Goal: Task Accomplishment & Management: Manage account settings

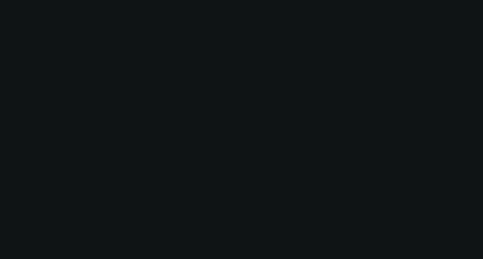
select select "0"
select select "2"
select select "0"
select select "6"
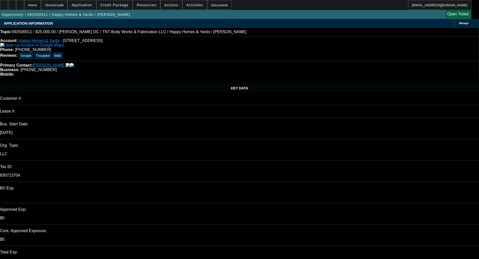
click at [116, 9] on span at bounding box center [115, 5] width 36 height 12
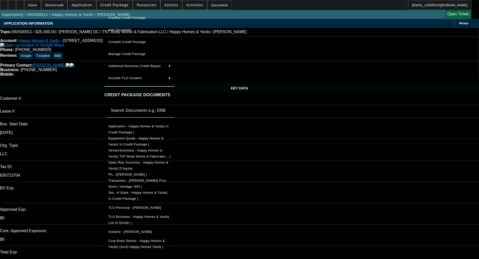
click at [119, 15] on span "Preview Credit Package" at bounding box center [139, 18] width 62 height 6
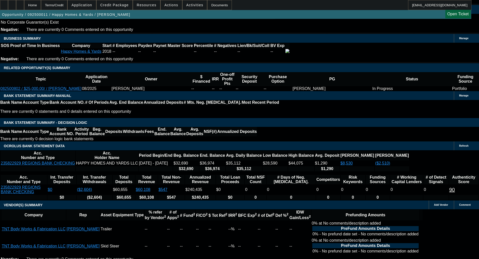
scroll to position [931, 0]
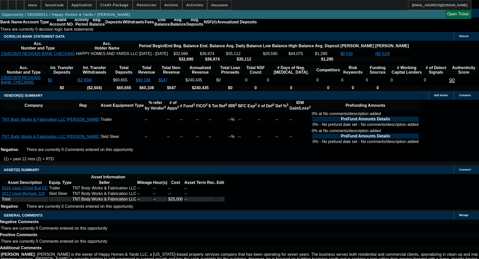
select select "6"
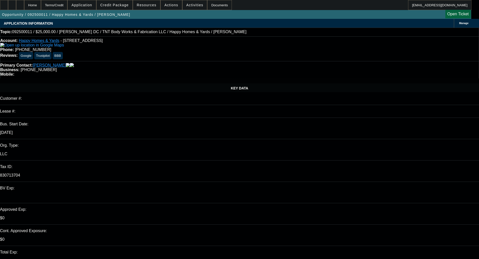
type textarea "Per the SOS, Alexander Petroski is also an owner, we'll need his PG or proof of…"
checkbox input "true"
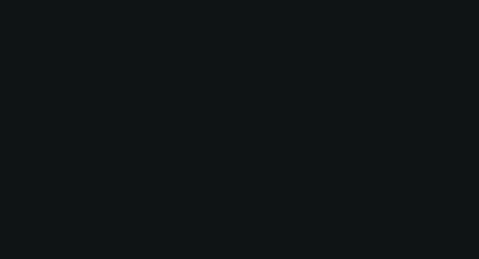
select select "0"
select select "2"
select select "0"
select select "6"
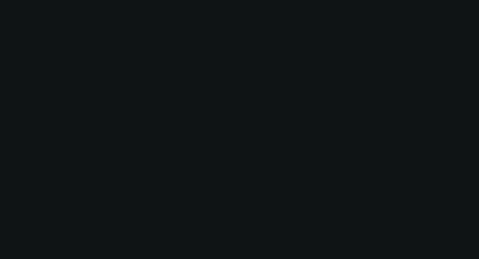
select select "0"
select select "2"
select select "0"
select select "6"
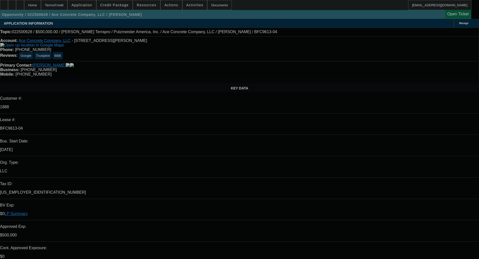
select select "0"
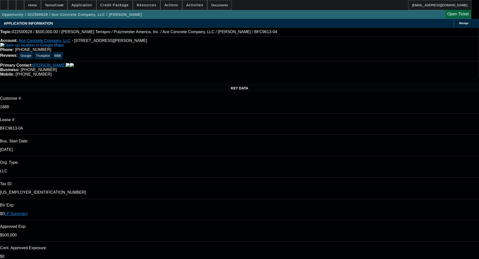
select select "0"
select select "3"
select select "0"
select select "6"
select select "0"
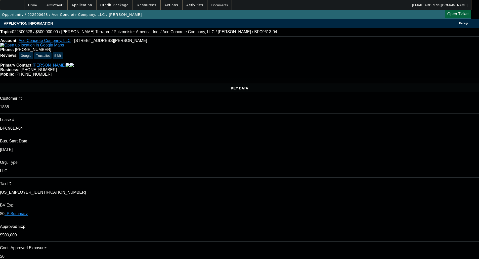
select select "0"
select select "3"
select select "0"
select select "6"
select select "0"
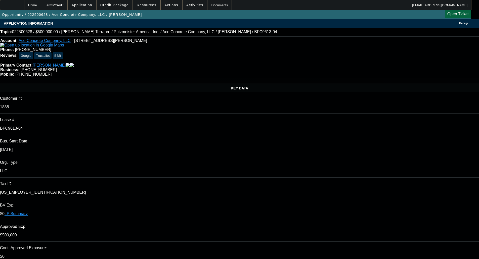
select select "2"
select select "0"
select select "6"
select select "0"
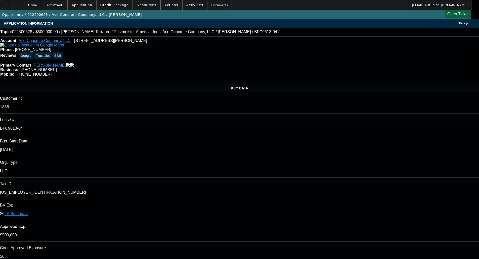
select select "2"
select select "0"
select select "6"
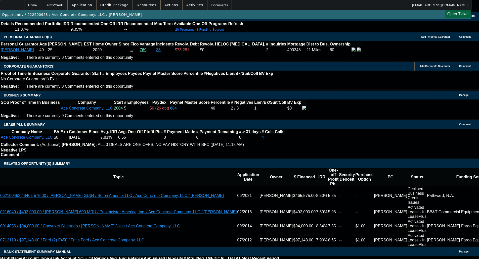
scroll to position [773, 0]
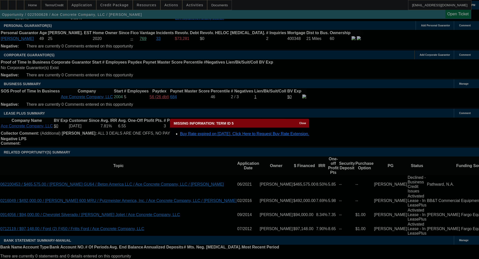
scroll to position [0, 0]
click at [299, 125] on span "Close" at bounding box center [302, 123] width 7 height 3
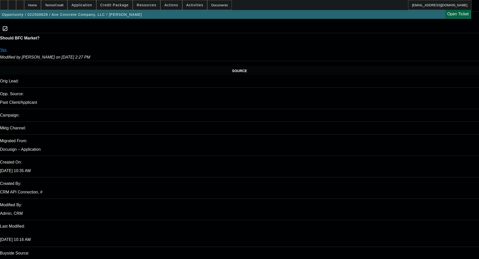
scroll to position [252, 0]
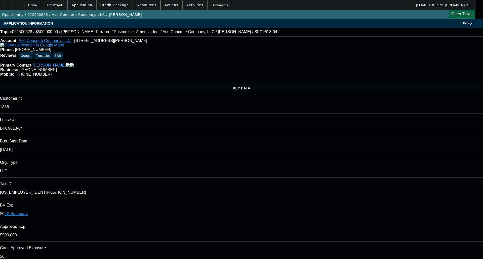
select select "0"
select select "3"
select select "0"
select select "6"
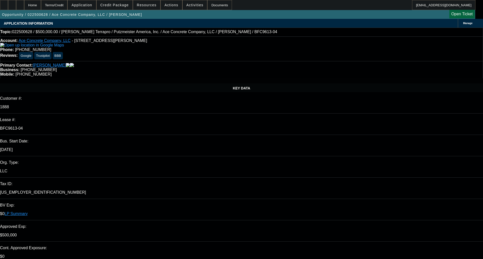
select select "0"
select select "3"
select select "0"
select select "6"
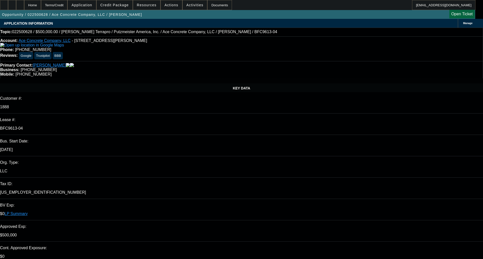
select select "0"
select select "2"
select select "0"
select select "6"
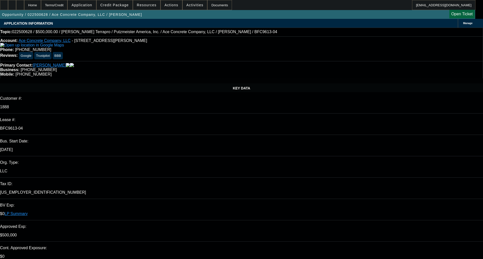
select select "0"
select select "2"
select select "0"
select select "6"
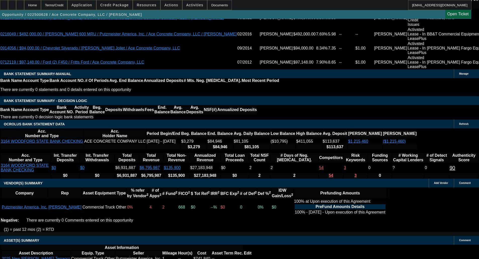
scroll to position [999, 0]
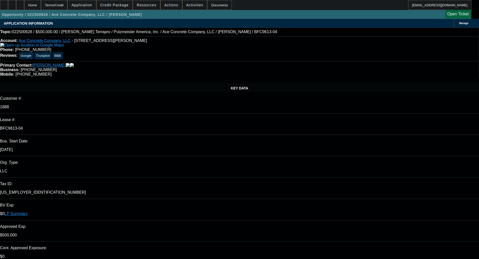
select select "0"
select select "3"
select select "0"
select select "6"
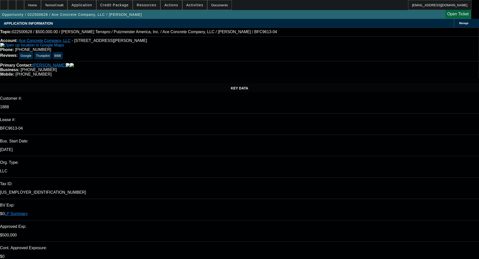
select select "0"
select select "3"
select select "0"
select select "6"
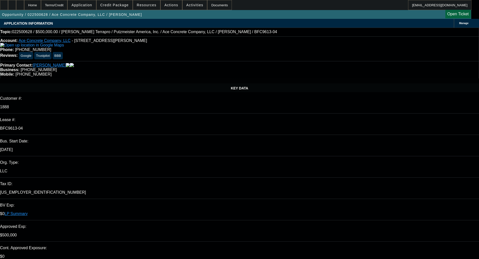
select select "0"
select select "2"
select select "0"
select select "6"
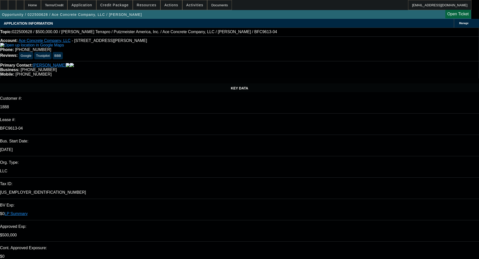
select select "0"
select select "2"
select select "0"
select select "6"
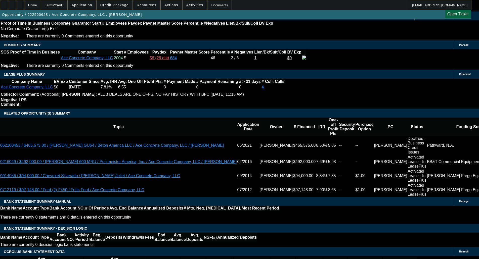
scroll to position [823, 0]
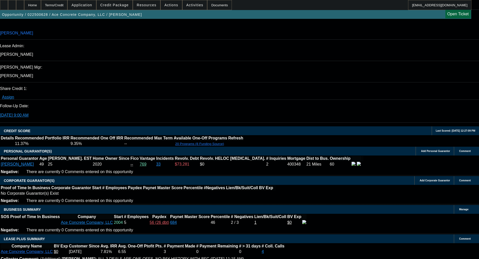
scroll to position [622, 0]
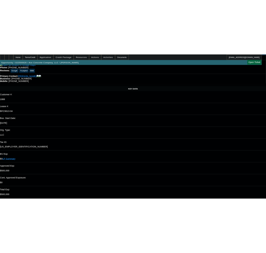
scroll to position [0, 0]
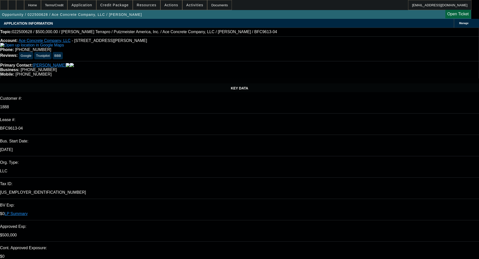
drag, startPoint x: 319, startPoint y: 37, endPoint x: 317, endPoint y: 29, distance: 8.4
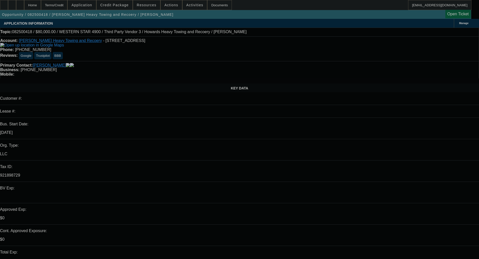
select select "0"
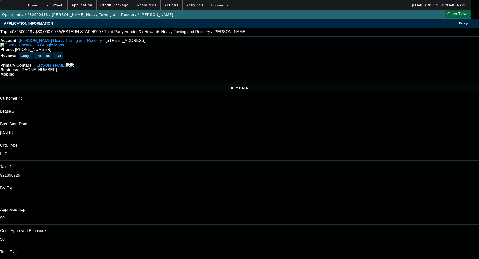
select select "2"
select select "0.1"
select select "4"
select select "0.1"
select select "0"
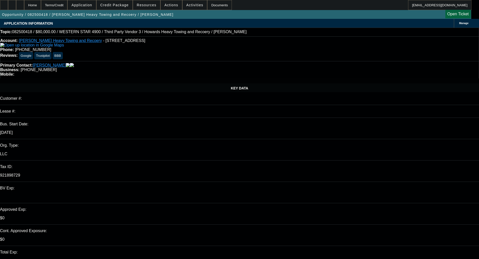
select select "2"
select select "0.1"
select select "4"
select select "0.1"
select select "0"
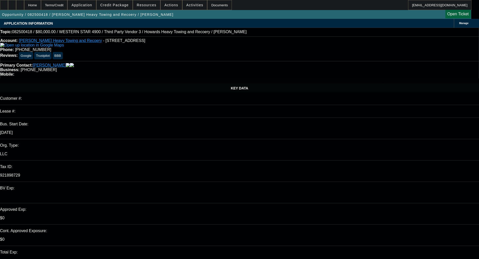
select select "2"
select select "0.1"
select select "4"
click at [127, 5] on span "Credit Package" at bounding box center [114, 5] width 28 height 4
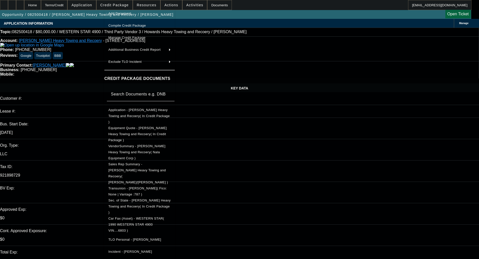
scroll to position [25, 0]
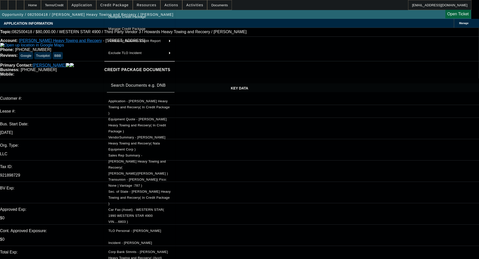
click at [152, 117] on span "Equipment Quote - Howard's Heavy Towing and Recoery( In Credit Package )" at bounding box center [137, 125] width 58 height 16
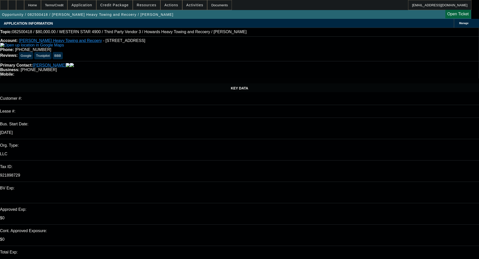
click at [123, 8] on span at bounding box center [115, 5] width 36 height 12
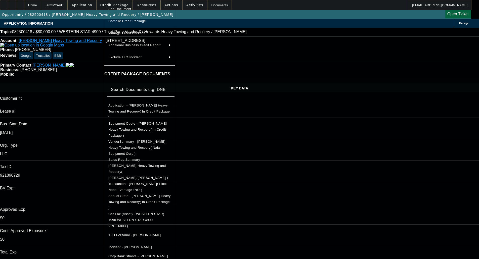
scroll to position [22, 0]
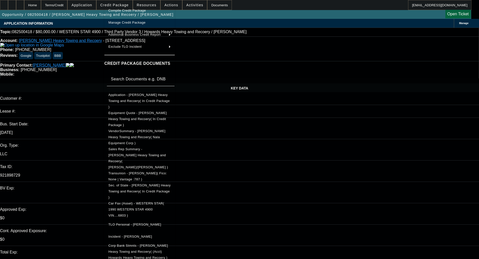
click at [272, 145] on div at bounding box center [239, 129] width 479 height 259
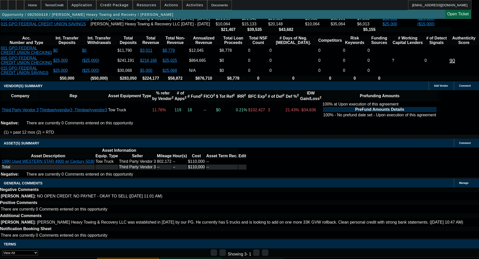
drag, startPoint x: 113, startPoint y: 149, endPoint x: 113, endPoint y: 152, distance: 3.0
select select "6"
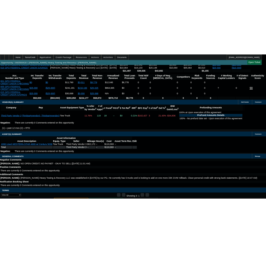
scroll to position [0, 0]
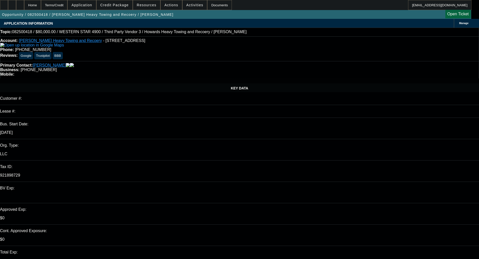
type textarea "Hey Nick, Can you add the invoice? I'm only seeing some photos. CP will need th…"
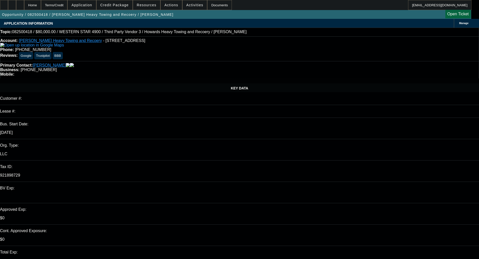
checkbox input "true"
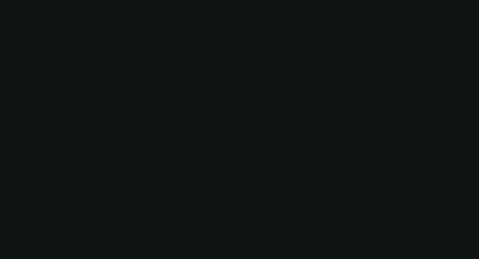
select select "0"
select select "2"
select select "0.1"
select select "4"
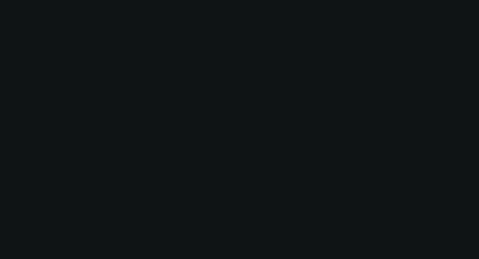
select select "0"
select select "2"
select select "0.1"
select select "4"
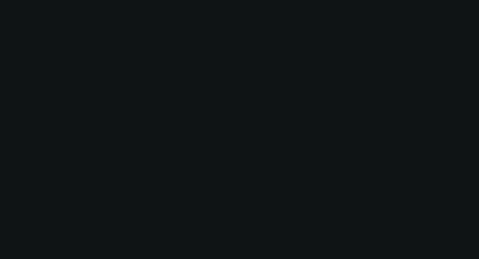
select select "0.1"
select select "0"
select select "2"
select select "0.1"
select select "4"
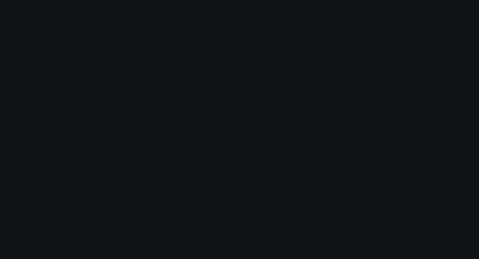
select select "0.1"
select select "0"
select select "2"
select select "0.1"
select select "4"
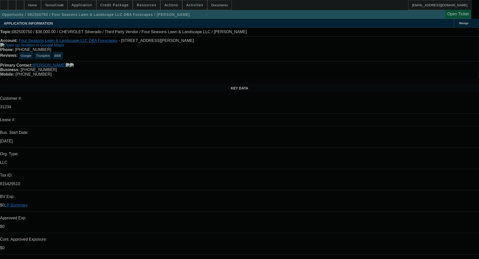
select select "0"
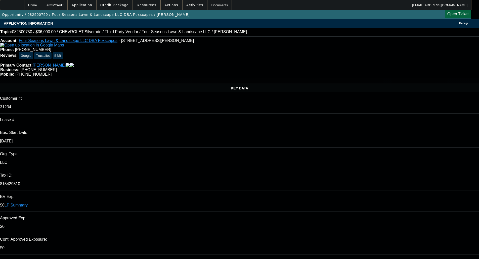
select select "0"
select select "6"
select select "0"
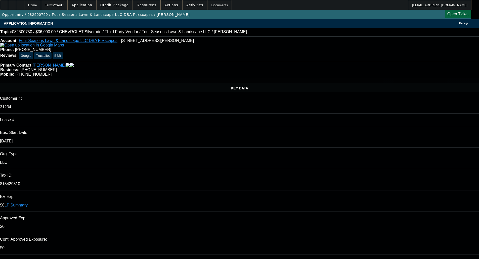
select select "6"
select select "0"
select select "6"
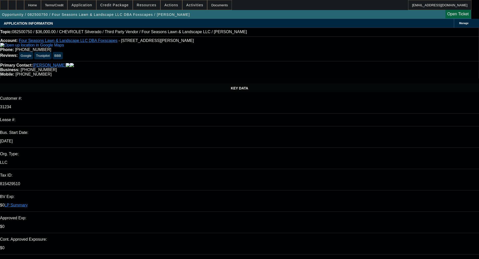
select select "0"
select select "6"
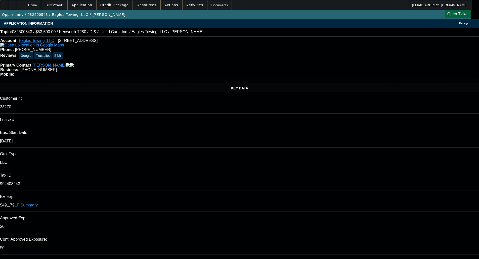
select select "0"
select select "0.1"
select select "4"
select select "0"
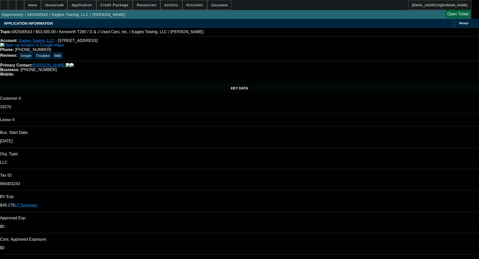
select select "0"
select select "0.1"
select select "4"
select select "0"
select select "2"
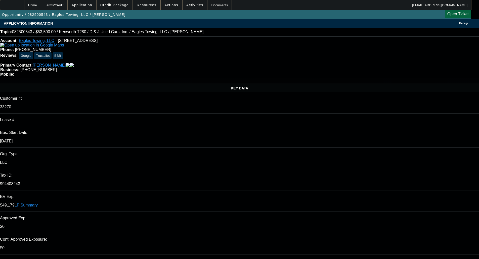
select select "2"
select select "0.1"
select select "4"
select select "0"
select select "2"
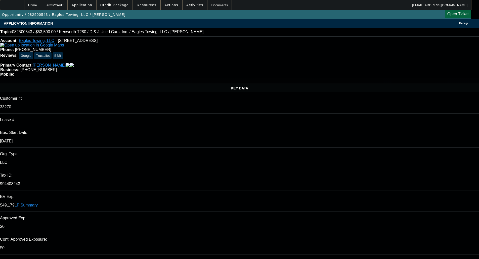
select select "2"
select select "0.1"
select select "4"
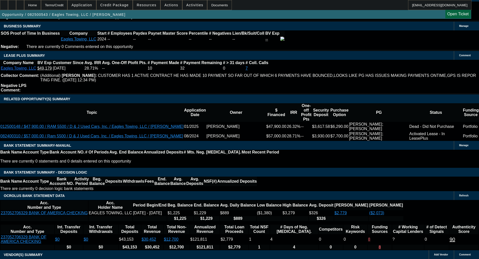
scroll to position [50, 0]
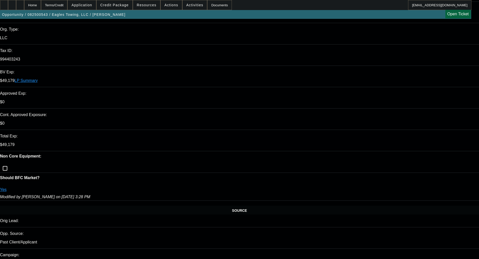
scroll to position [0, 0]
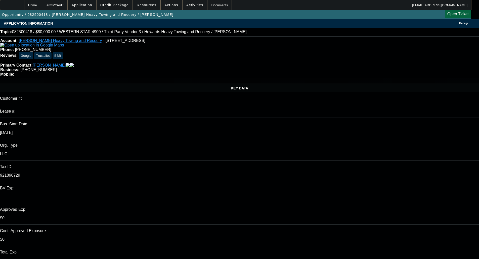
select select "0"
select select "2"
select select "0.1"
select select "4"
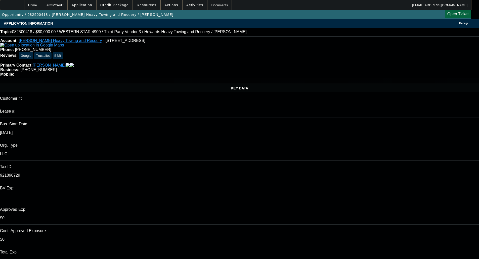
select select "0"
select select "2"
select select "0.1"
select select "4"
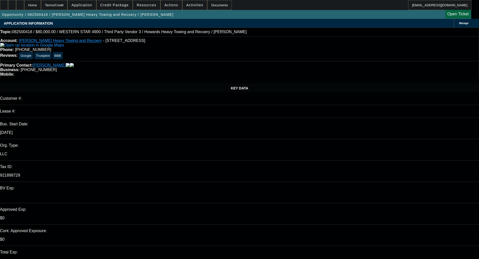
select select "0.1"
select select "0"
select select "2"
select select "0.1"
select select "4"
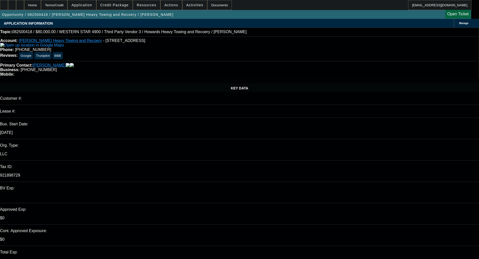
select select "0.1"
select select "0"
select select "2"
select select "0.1"
select select "4"
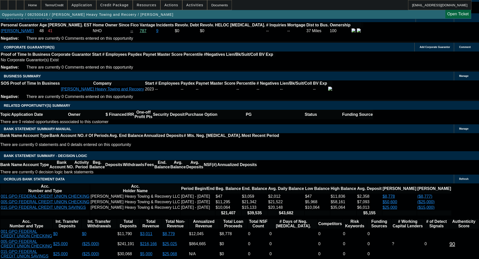
scroll to position [730, 0]
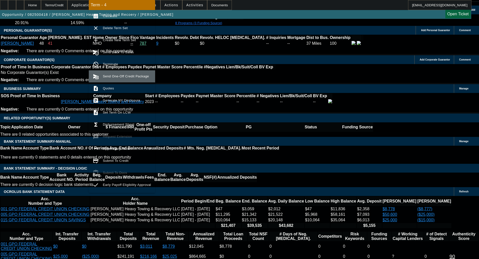
click at [127, 79] on span "Send One-Off Credit Package" at bounding box center [127, 76] width 48 height 6
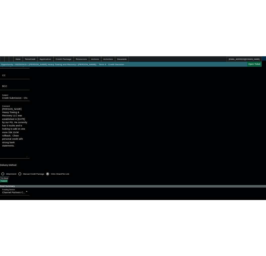
scroll to position [101, 0]
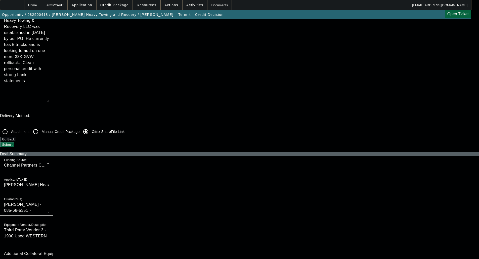
checkbox input "true"
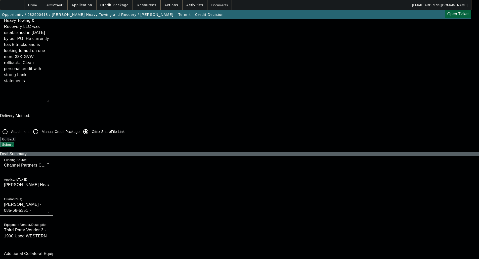
checkbox input "false"
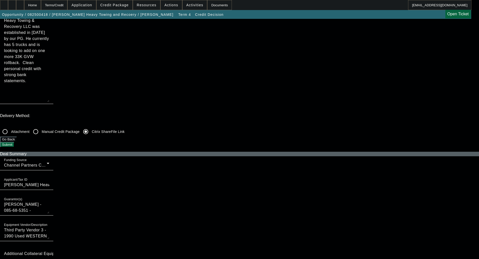
checkbox input "false"
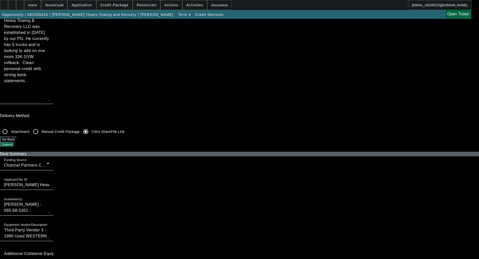
checkbox input "false"
checkbox input "true"
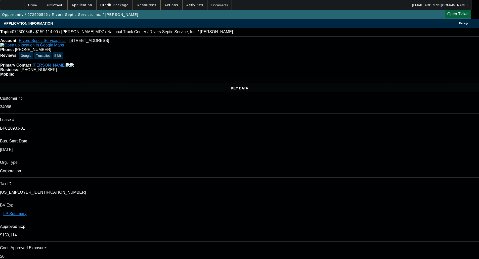
select select "0"
select select "6"
select select "0"
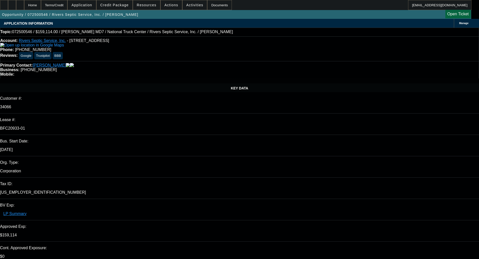
select select "2"
select select "0"
select select "6"
select select "0"
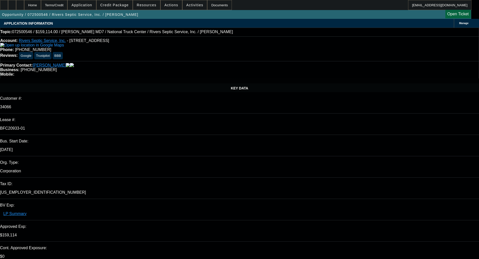
select select "2"
select select "0"
select select "6"
select select "0"
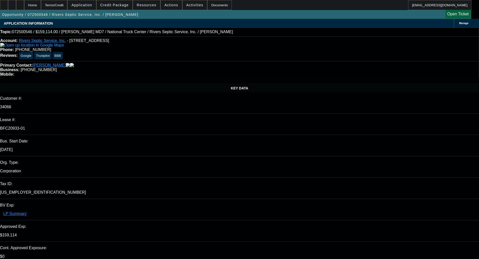
select select "2"
select select "0"
select select "6"
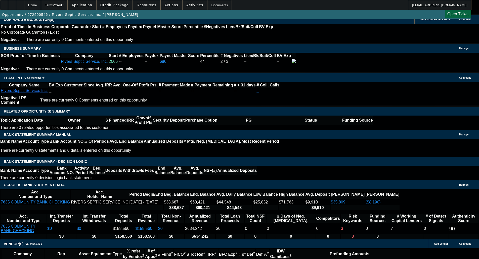
scroll to position [830, 0]
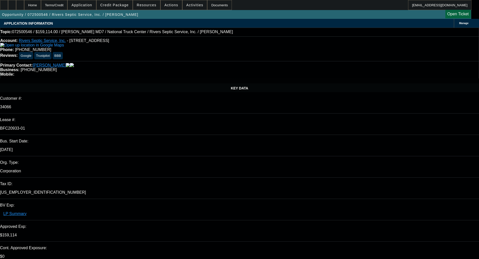
select select "0"
select select "6"
select select "0"
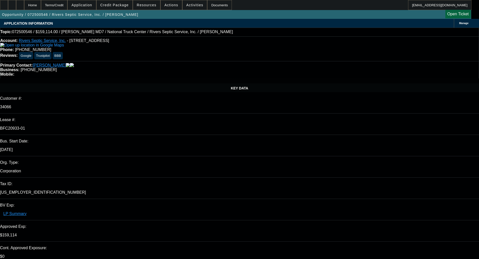
select select "2"
select select "0"
select select "6"
select select "0"
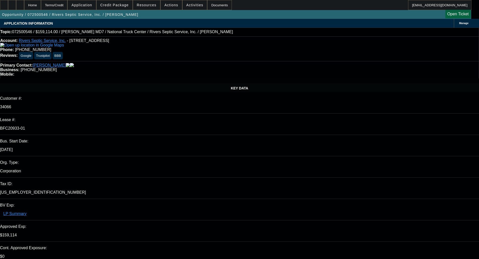
select select "2"
select select "0"
select select "6"
select select "0"
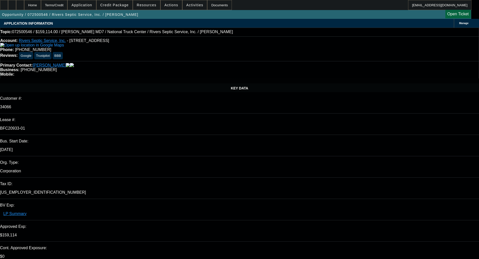
select select "2"
select select "0"
select select "6"
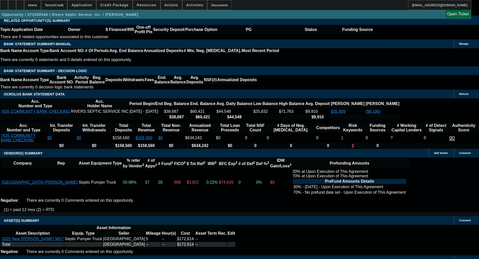
scroll to position [931, 0]
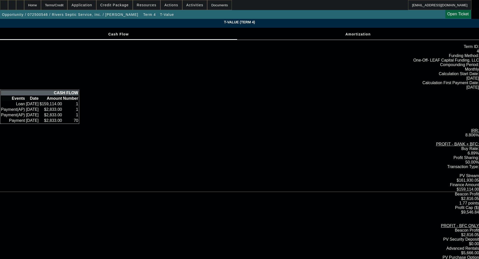
click at [89, 73] on div "T-Value (Term 4) Cash Flow Amortization Term ID: 4 Funding Method:" at bounding box center [239, 197] width 479 height 357
click at [41, 6] on div "Home" at bounding box center [32, 5] width 17 height 10
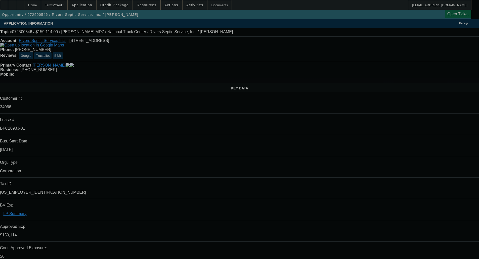
select select "0"
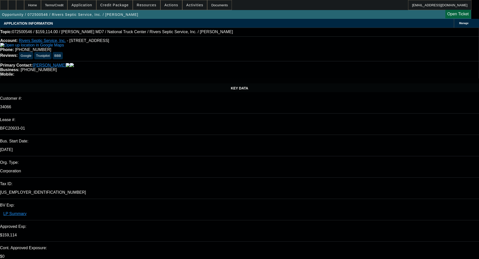
select select "0"
select select "6"
select select "0"
select select "2"
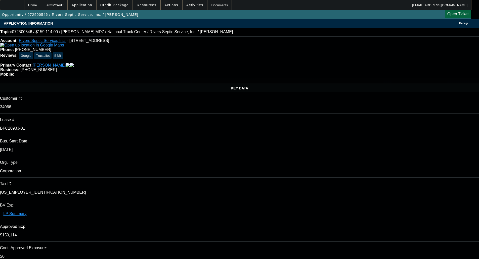
select select "2"
select select "0"
select select "6"
select select "0"
select select "2"
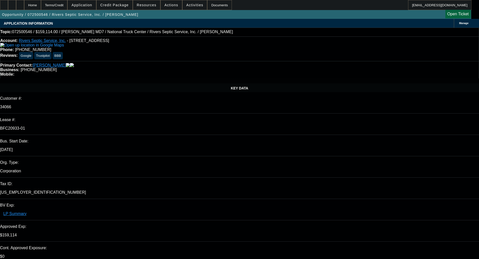
select select "2"
select select "0"
select select "6"
select select "0"
select select "2"
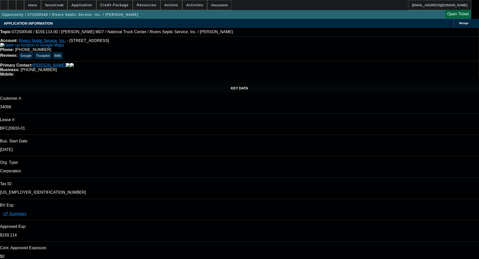
select select "2"
select select "0"
select select "6"
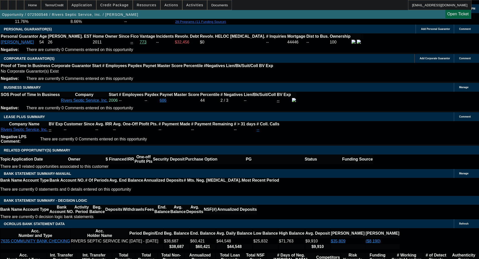
scroll to position [805, 0]
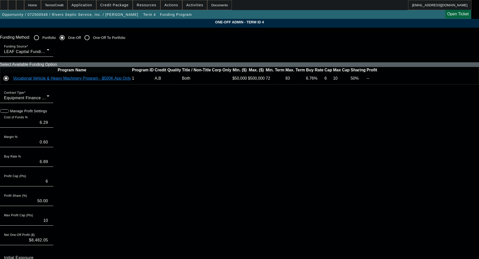
click at [378, 78] on icon at bounding box center [378, 78] width 0 height 0
type input "6.16"
type input "6.76"
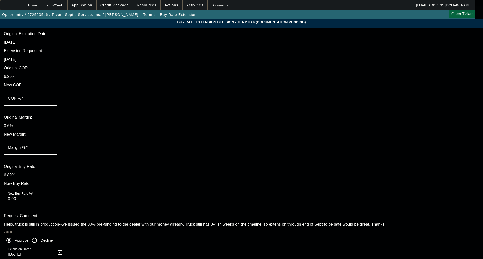
click at [53, 98] on input "COF %" at bounding box center [30, 101] width 45 height 6
type input "6"
type input "6.00"
type input "6.1"
type input "6.10"
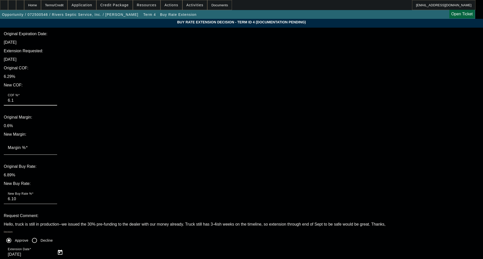
type input "6.16"
type input ".6"
type input "6.76"
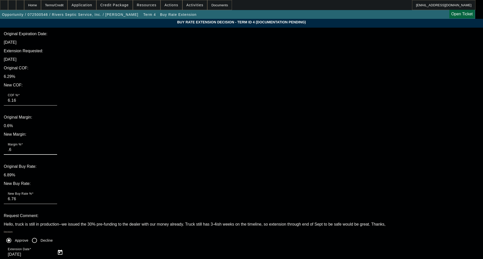
type input ".6"
click at [366, 79] on div "Buy Rate Extension Decision - Term ID 4 (Documentation Pending) Original Expira…" at bounding box center [241, 173] width 483 height 308
type textarea "UPDATED TO SEPT RATE"
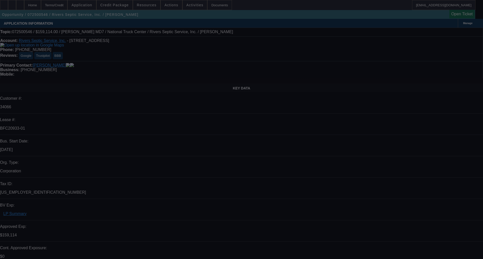
select select "0"
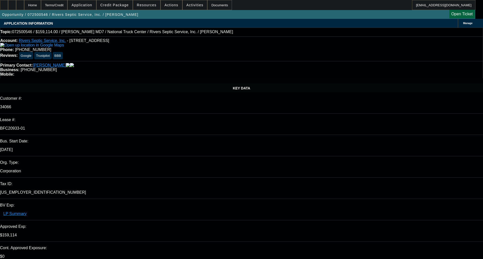
select select "0"
select select "6"
select select "0"
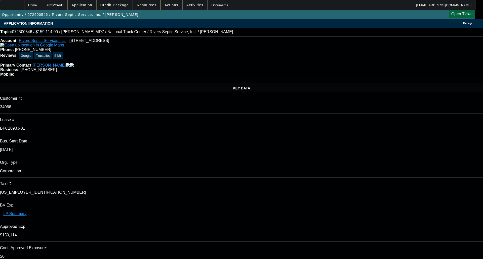
select select "0"
select select "6"
select select "0"
select select "2"
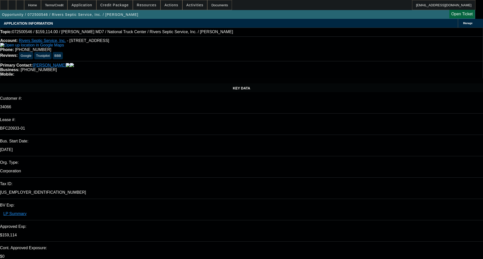
select select "0"
select select "6"
select select "0"
select select "2"
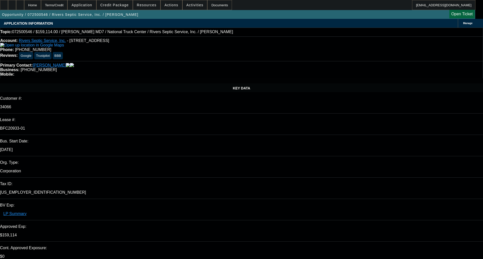
select select "0"
select select "6"
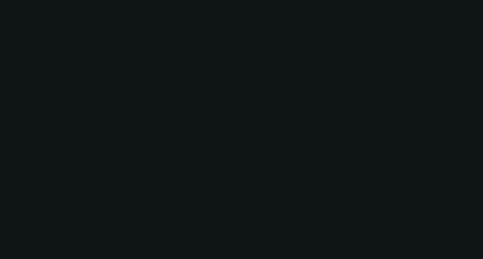
select select "0"
select select "2"
select select "0"
select select "1"
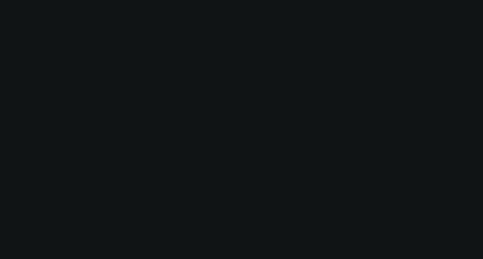
select select "0"
select select "2"
select select "0"
select select "21"
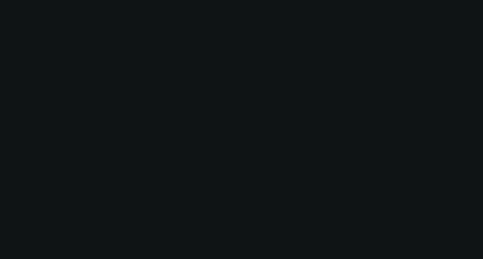
select select "0"
select select "2"
select select "0"
select select "21"
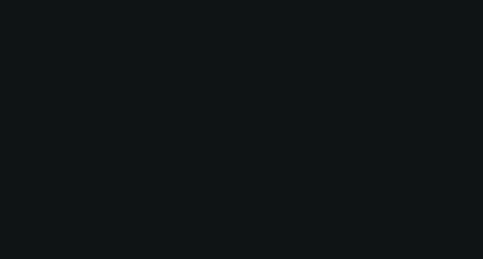
select select "0"
select select "2"
select select "0.1"
select select "4"
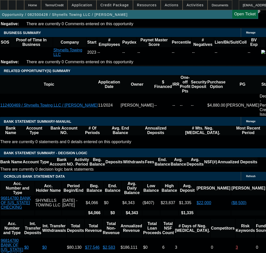
scroll to position [952, 0]
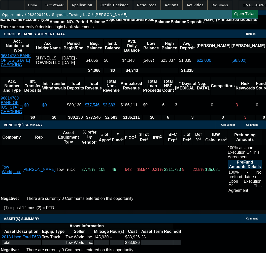
select select "5"
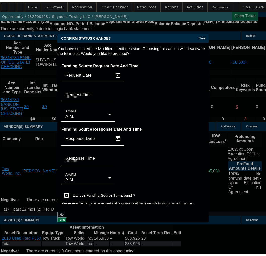
scroll to position [0, 0]
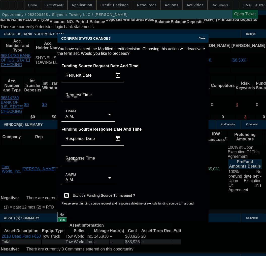
click at [67, 217] on button "Yes" at bounding box center [62, 219] width 10 height 5
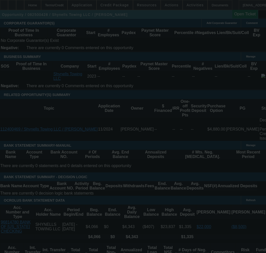
scroll to position [776, 0]
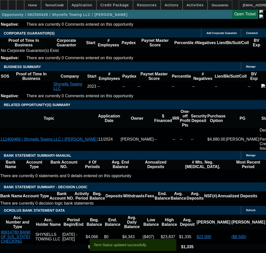
select select "0"
select select "2"
select select "0"
select select "1"
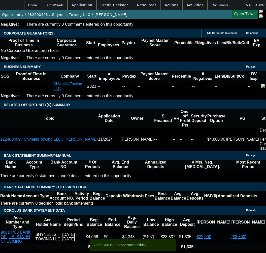
select select "0"
select select "2"
select select "0"
select select "1"
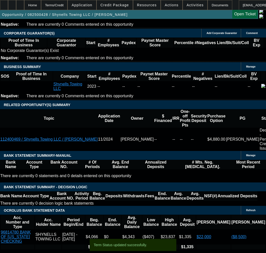
select select "0"
select select "2"
select select "0"
select select "21"
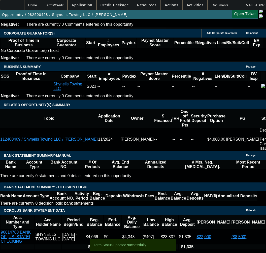
select select "0"
select select "2"
select select "0"
select select "21"
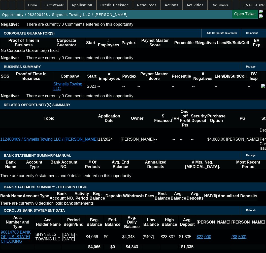
type input "$41,963.00"
type input "UNKNOWN"
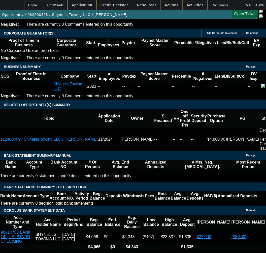
type input "$1,914.53"
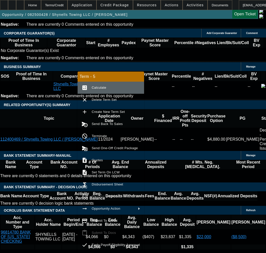
click at [99, 87] on span "Calculate" at bounding box center [99, 88] width 15 height 4
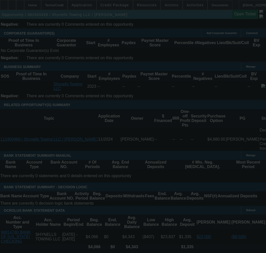
select select "0"
select select "2"
select select "0"
select select "1"
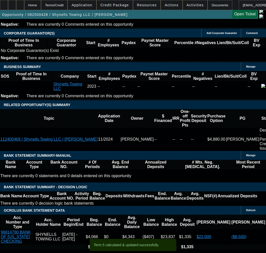
type input "$41,963.00"
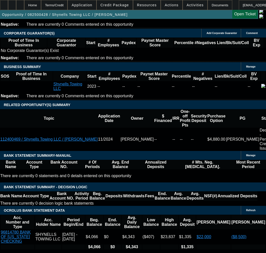
paste input "41963"
type input "$41,963.00"
type input "UNKNOWN"
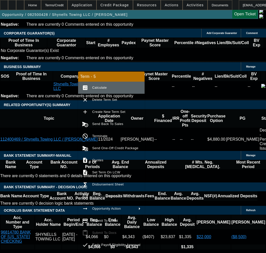
click at [100, 84] on button "calculate Calculate" at bounding box center [111, 88] width 66 height 12
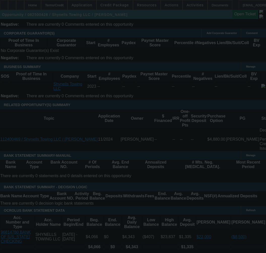
select select "0"
select select "2"
select select "0"
select select "1"
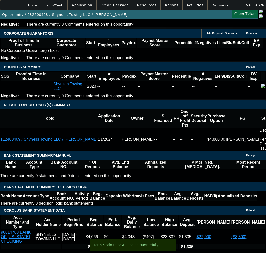
type input "UNKNOWN"
type input "3"
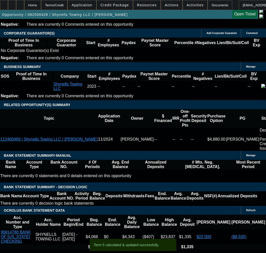
type input "$14,930.42"
type input "36"
type input "$2,018.85"
type input "36"
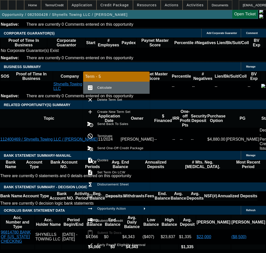
click at [107, 89] on span "Calculate" at bounding box center [104, 88] width 15 height 4
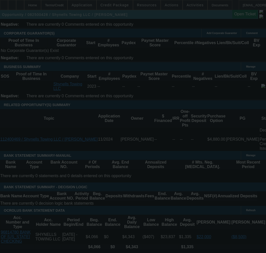
select select "0"
select select "2"
select select "0"
select select "1"
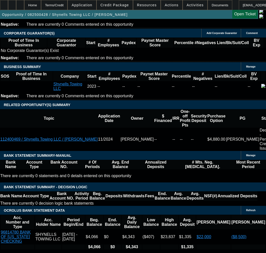
type input "20"
type input "UNKNOWN"
type input "2063"
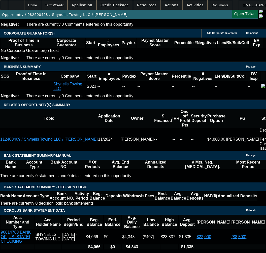
type input "41.8"
type input "$2,063.00"
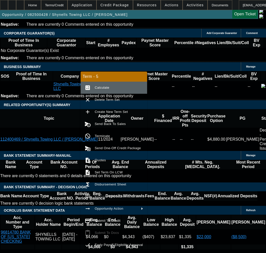
click at [104, 91] on button "calculate Calculate" at bounding box center [114, 88] width 66 height 12
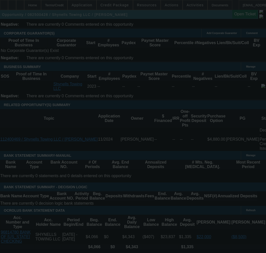
select select "0"
select select "2"
select select "0"
select select "1"
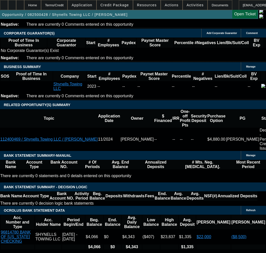
click at [12, 3] on icon at bounding box center [12, 3] width 0 height 0
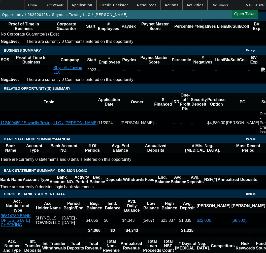
scroll to position [801, 0]
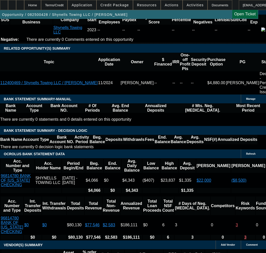
scroll to position [901, 0]
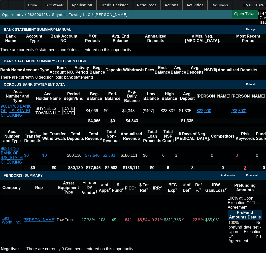
select select "9"
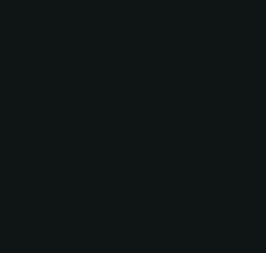
scroll to position [0, 0]
type input "11/1/2025"
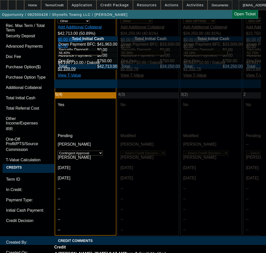
scroll to position [1585, 0]
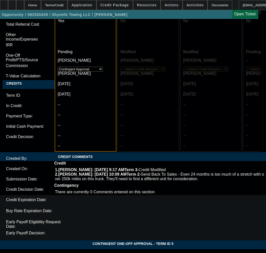
paste textarea "Cost of Equipment: $83,926.14"
paste textarea "Payment: $2,063.00 per month plus applicable tax"
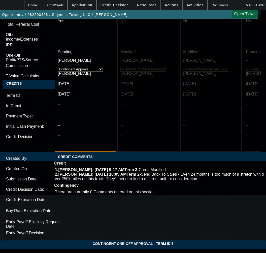
paste textarea "Terms: 36 Months"
paste textarea "Security Deposit: $41,963.00 (Certified Funds Only – Cashier Check or Wire Only)"
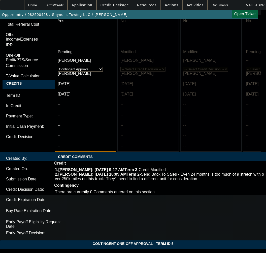
paste textarea "Purchase Option: $41,963.00 (Security Deposit can be applied)"
paste textarea "GPS required"
type textarea "APPROVED BY DAKOTA - Cost of Equipment: $83,926.14; Payment: $2,063.00 per mont…"
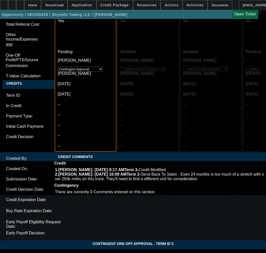
paste textarea "An Invoice from the vendor with the vehicle being sold to Dakota Financial, LLC…"
paste textarea "copy of your Drivers License"
paste textarea "$750.00 Processing Fee"
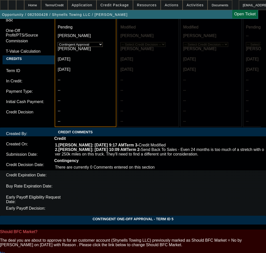
scroll to position [1681, 0]
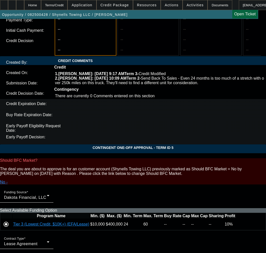
type textarea "CONTINGENT ON An Invoice from the vendor with the vehicle being sold to Dakota …"
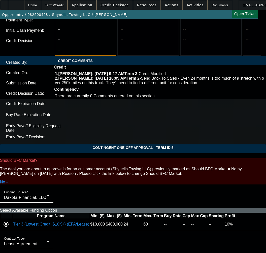
type input "11:09"
click at [38, 159] on span "2" at bounding box center [38, 157] width 9 height 9
type input "9/2/2025"
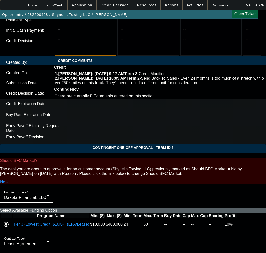
type input "09:19"
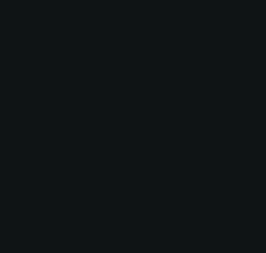
select select "0"
select select "2"
select select "0"
select select "1"
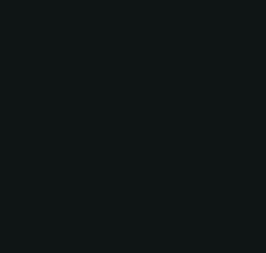
select select "0"
select select "2"
select select "0"
select select "1"
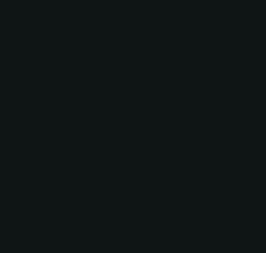
select select "0"
select select "2"
select select "0"
select select "1"
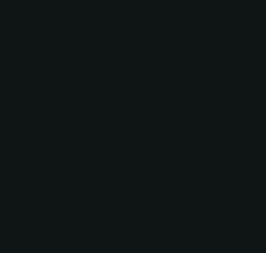
select select "0"
select select "2"
select select "0"
select select "21"
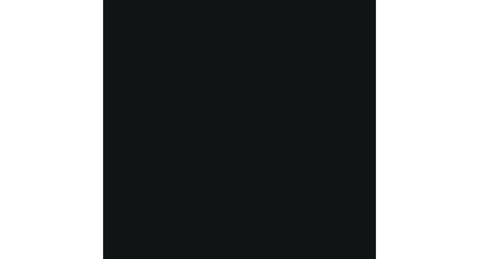
scroll to position [0, 0]
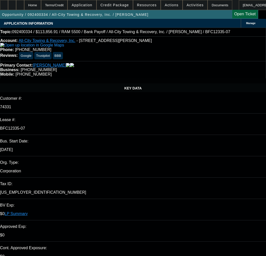
select select "0"
select select "6"
select select "0"
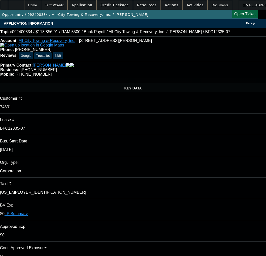
select select "0"
select select "6"
select select "0"
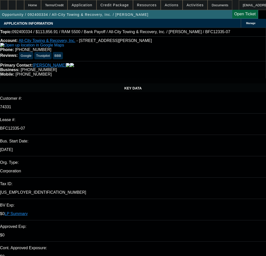
select select "0"
select select "6"
select select "0"
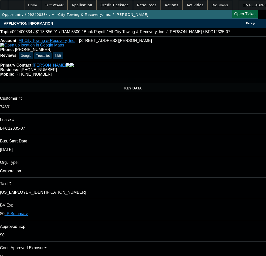
select select "6"
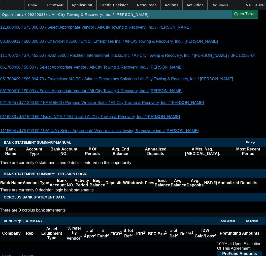
scroll to position [1107, 0]
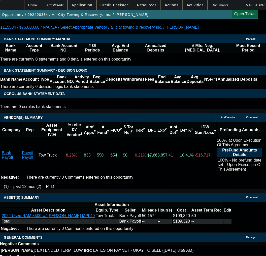
drag, startPoint x: 116, startPoint y: 167, endPoint x: 138, endPoint y: 177, distance: 24.5
copy span "APPROVED BY FCEF - Amount Approved: $100,000.00; Term Approved: 66; Approved Pr…"
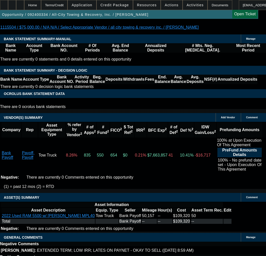
select select "3"
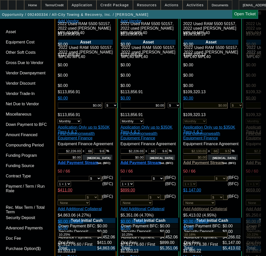
scroll to position [1484, 0]
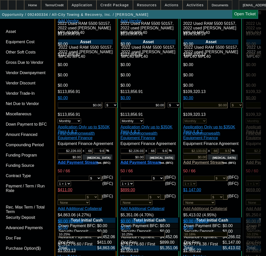
click at [171, 153] on span "Previous month" at bounding box center [173, 152] width 10 height 10
click at [140, 215] on span "25" at bounding box center [142, 213] width 9 height 9
type input "11/25/2025"
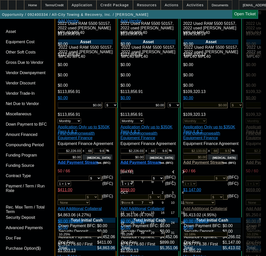
click at [173, 171] on span "Previous month" at bounding box center [173, 172] width 10 height 10
click at [174, 236] on span "26" at bounding box center [172, 232] width 9 height 9
type input "9/26/2025"
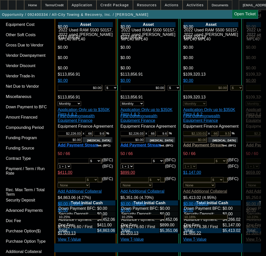
scroll to position [1610, 0]
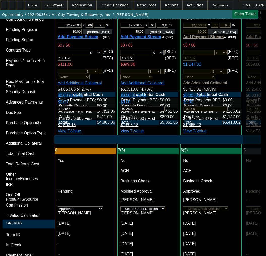
checkbox input "true"
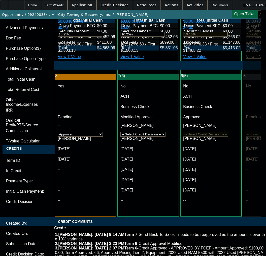
scroll to position [1686, 0]
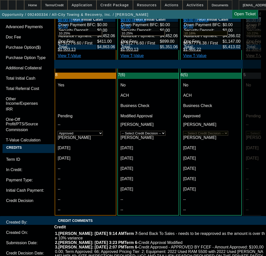
paste textarea "APPROVED BY FCEF - Amount Approved: $100,000.00; Term Approved: 66; Approved Pr…"
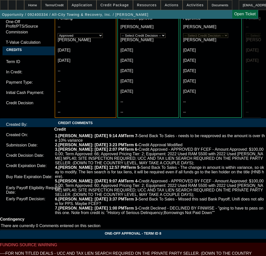
scroll to position [1786, 0]
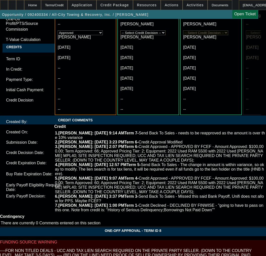
type textarea "APPROVED BY FCEF - Amount Approved: $100,000.00; Term Approved: 66; Approved Pr…"
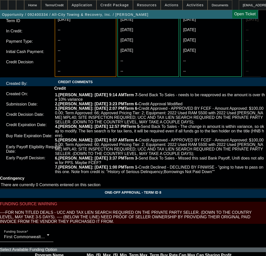
scroll to position [1832, 0]
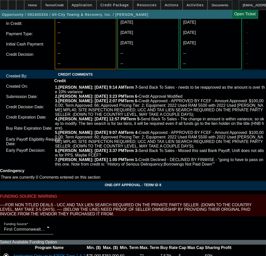
type input "11:10"
click at [36, 154] on span "2" at bounding box center [38, 152] width 9 height 9
type input "9/2/2025"
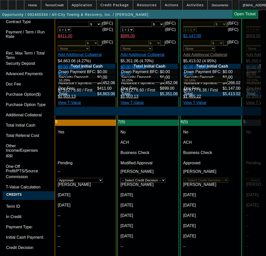
scroll to position [1631, 0]
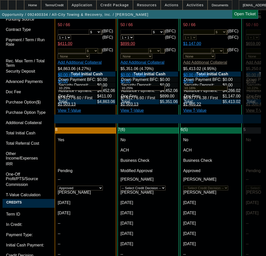
type input "09:50"
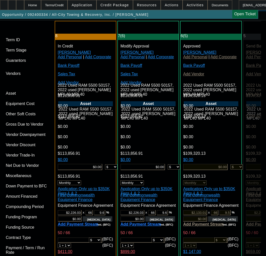
scroll to position [1832, 0]
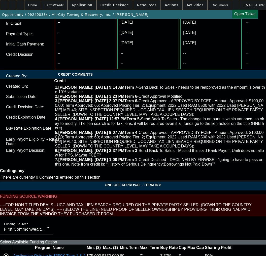
type textarea "APPROVED BY FCEF - Amount Approved: $115,000.00; Term Approved: 66; Approved Pr…"
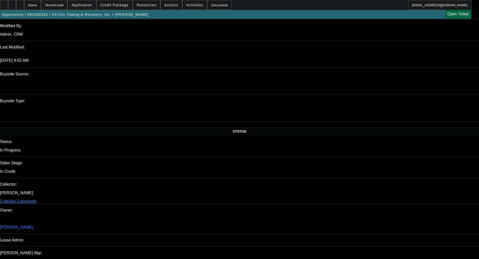
scroll to position [519, 0]
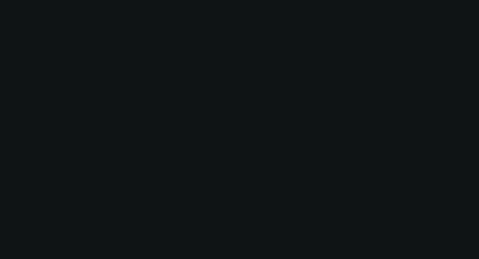
select select "0"
select select "6"
select select "0"
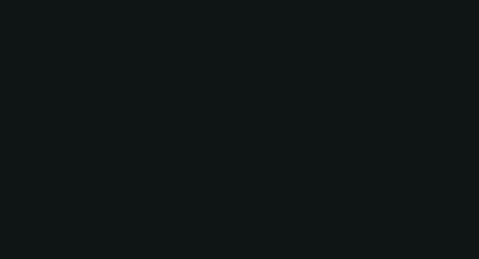
select select "0"
select select "6"
select select "0"
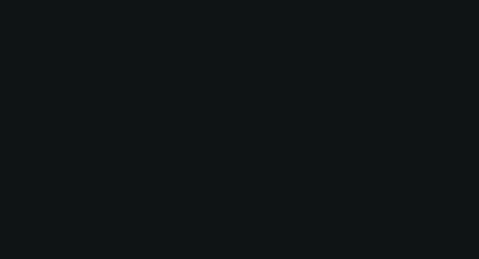
select select "0"
select select "6"
select select "0"
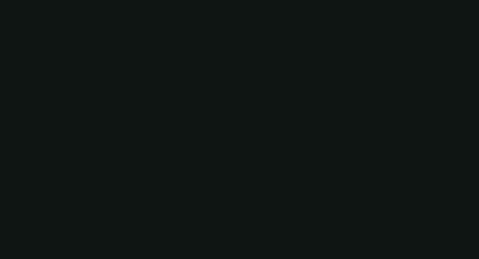
select select "6"
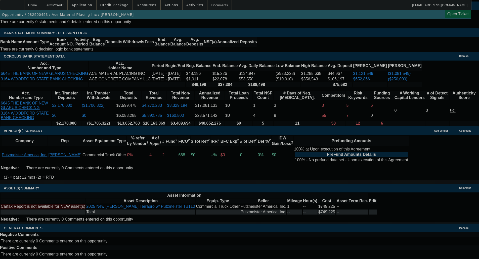
select select "0"
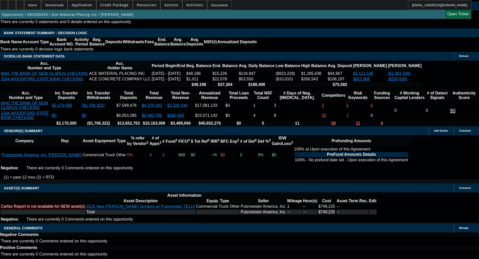
select select "0"
select select "6"
select select "0"
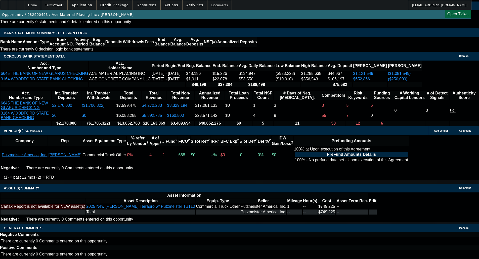
select select "0"
select select "6"
select select "0"
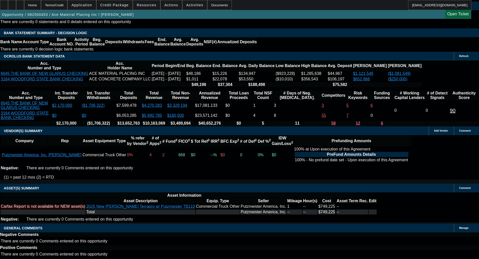
select select "6"
select select "0"
select select "6"
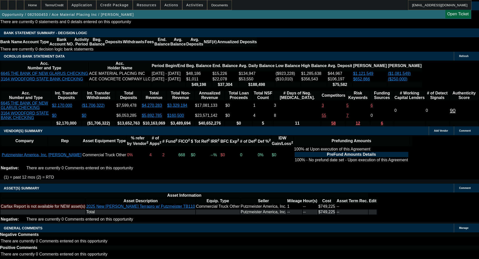
scroll to position [940, 0]
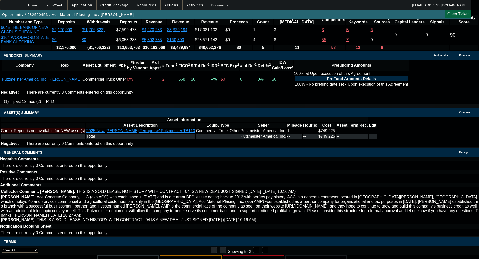
drag, startPoint x: 168, startPoint y: 152, endPoint x: 169, endPoint y: 156, distance: 4.1
select select "4"
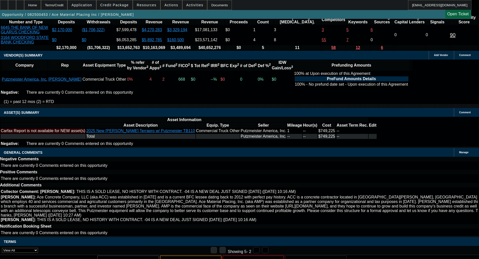
scroll to position [0, 0]
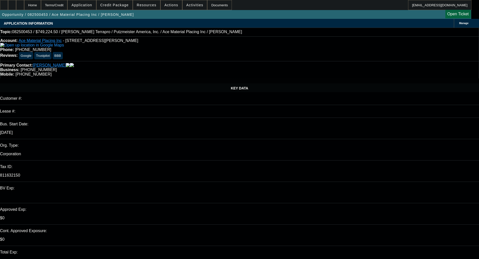
type input "03:06"
type input "11:41"
click at [387, 156] on span "Previous month" at bounding box center [389, 155] width 10 height 10
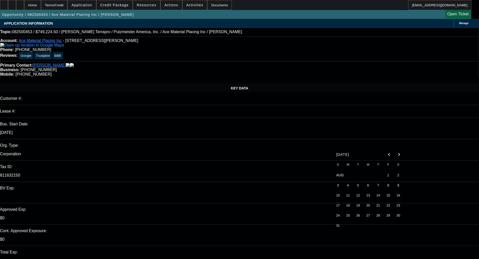
click at [387, 217] on span "29" at bounding box center [388, 215] width 9 height 9
type input "[DATE]"
paste textarea "DSC below standards Losses in all periods Deficit equity in all periods Deficit…"
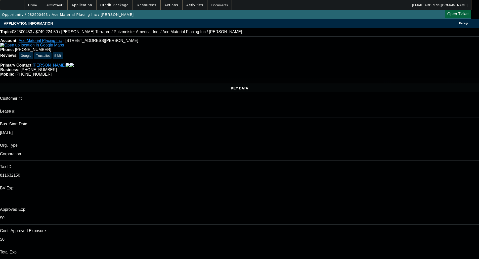
type textarea "DECLINED BY FCEF - "DSC below standards Losses in all periods Deficit equity in…"
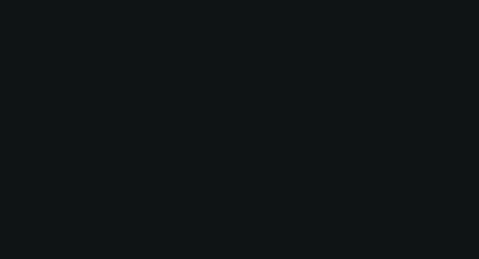
select select "0"
select select "6"
select select "0"
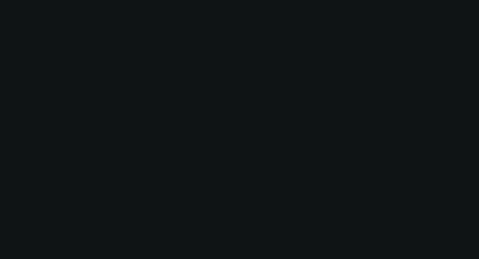
select select "0"
select select "6"
select select "0"
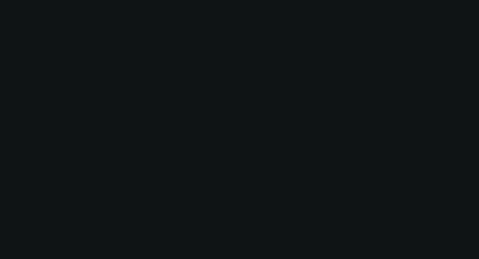
select select "0"
select select "6"
select select "0"
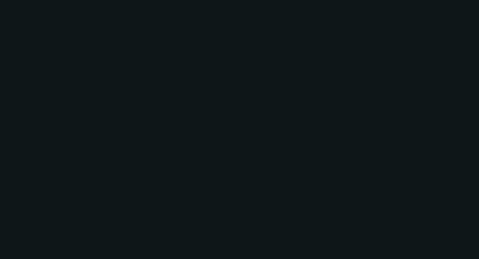
select select "6"
select select "0"
select select "2"
select select "0.1"
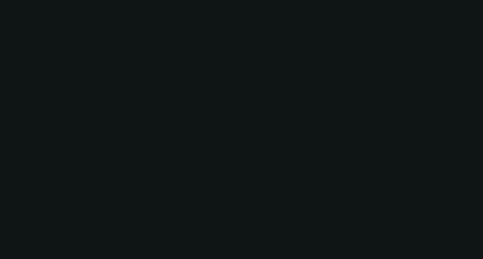
select select "4"
select select "0"
select select "2"
select select "0.1"
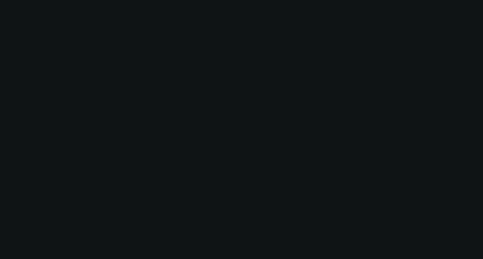
select select "4"
select select "0.1"
select select "0"
select select "2"
select select "0.1"
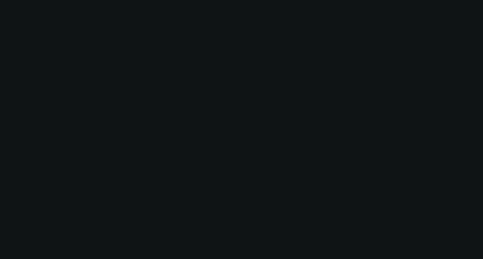
select select "4"
select select "0.1"
select select "0"
select select "2"
select select "0.1"
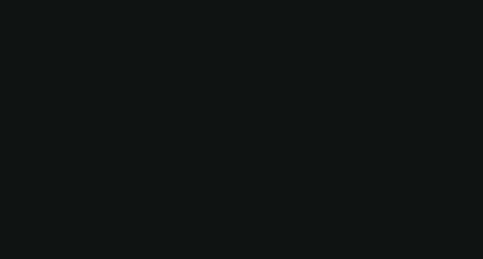
select select "4"
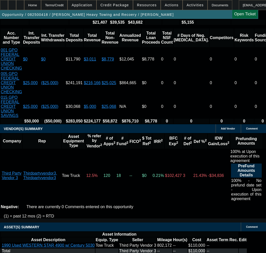
scroll to position [1057, 0]
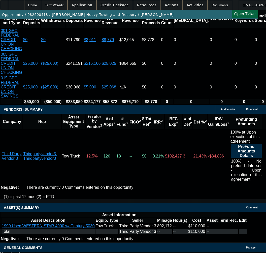
drag, startPoint x: 182, startPoint y: 193, endPoint x: 195, endPoint y: 191, distance: 13.7
copy span "APPROVED BY CPEF - Approval Amount (No Variance Allowed) $71,955.00 - CAPPED; 1…"
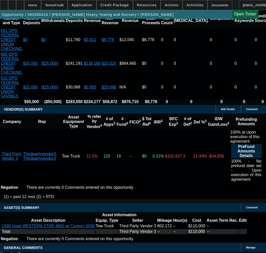
select select "9"
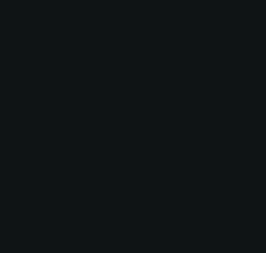
scroll to position [0, 0]
radio input "true"
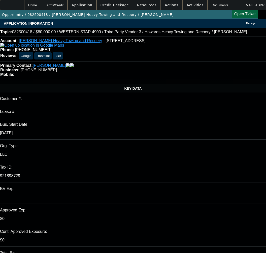
type input "12/1/2025"
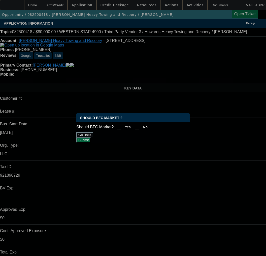
click at [122, 122] on input "Yes" at bounding box center [119, 127] width 10 height 10
checkbox input "true"
click at [91, 143] on button "Submit" at bounding box center [83, 140] width 14 height 5
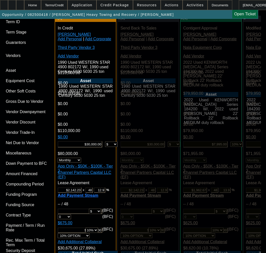
scroll to position [1434, 0]
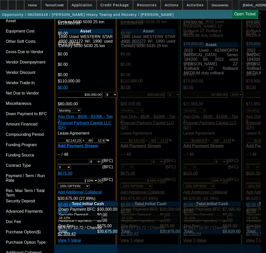
click at [173, 159] on span "Previous month" at bounding box center [173, 159] width 10 height 10
click at [125, 212] on span "16" at bounding box center [122, 209] width 9 height 9
type input "11/16/2025"
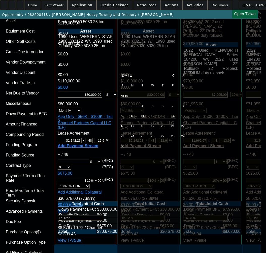
click at [174, 74] on span "Previous month" at bounding box center [173, 75] width 10 height 10
click at [171, 117] on span "17" at bounding box center [172, 115] width 9 height 9
type input "10/17/2025"
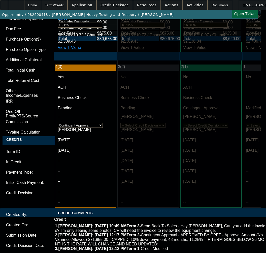
scroll to position [1635, 0]
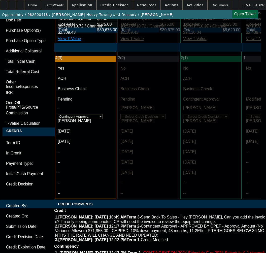
paste textarea "APPROVED BY CPEF - Approval Amount (No Variance Allowed) $71,955.00 - CAPPED; 1…"
drag, startPoint x: 147, startPoint y: 137, endPoint x: 155, endPoint y: 152, distance: 17.0
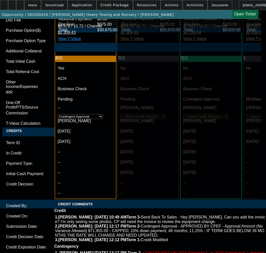
type textarea "APPROVED BY CPEF - Approval Amount (No Variance Allowed) $80,000.00- CAPPED; $3…"
checkbox input "false"
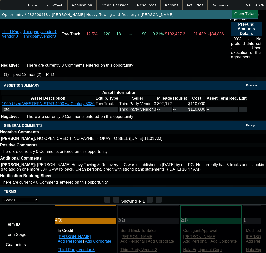
scroll to position [1132, 0]
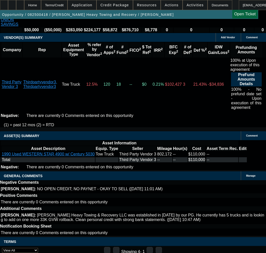
drag, startPoint x: 134, startPoint y: 138, endPoint x: 203, endPoint y: 137, distance: 69.5
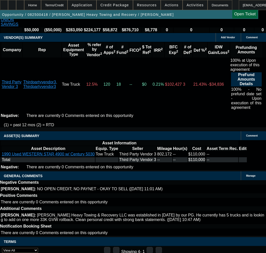
copy span "CONTINGENT ON 2024 Schedule C or 2024 Schedule K-1 depending on tax structure"
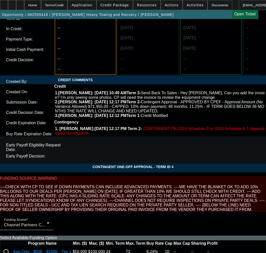
paste textarea "CONTINGENT ON 2024 Schedule C or 2024 Schedule K-1 depending on tax structure"
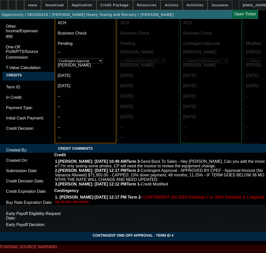
scroll to position [1684, 0]
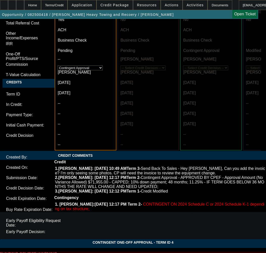
type textarea "CONTINGENT ON 2024 Schedule C or 2024 Schedule K-1 depending on tax structure"
paste textarea "Equipment Description 1990 Used WESTERN STAR 4900"
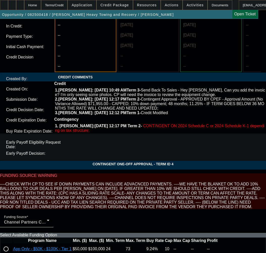
scroll to position [1784, 0]
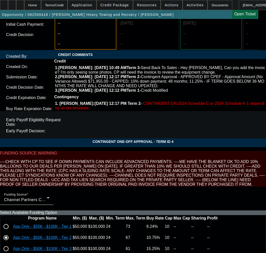
type textarea "APPROVED BY CPEF - Approval Amount (No Variance Allowed) $80,000.00- CAPPED; $3…"
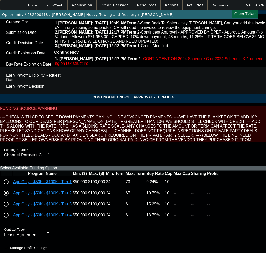
scroll to position [1869, 0]
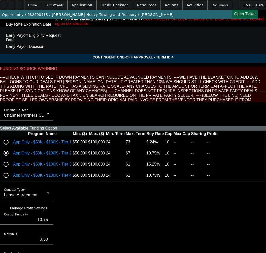
type input "11:45"
click at [40, 105] on span "2" at bounding box center [38, 102] width 9 height 9
type input "9/2/2025"
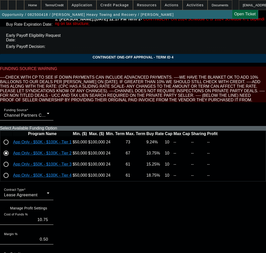
type input "11:08"
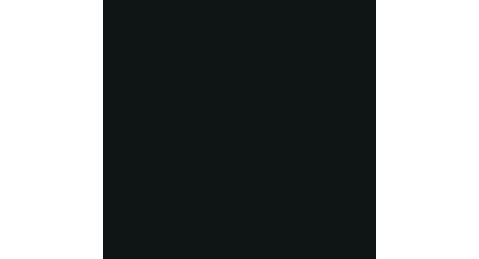
scroll to position [935, 0]
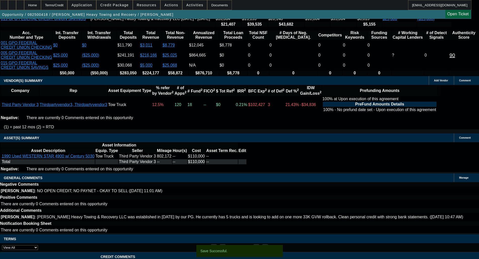
select select "0"
select select "2"
select select "0.1"
select select "4"
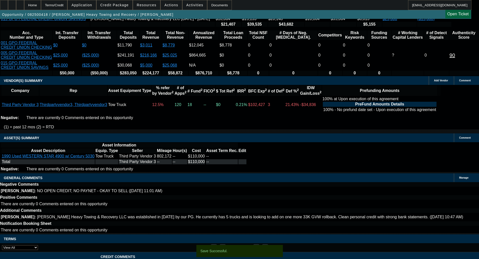
select select "0"
select select "2"
select select "0.1"
select select "4"
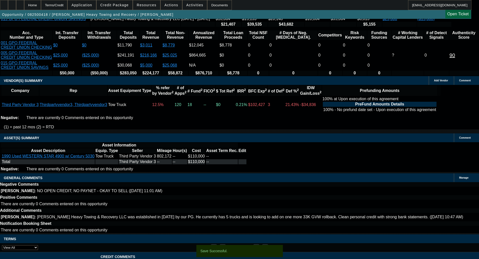
select select "0"
select select "2"
select select "0.1"
select select "4"
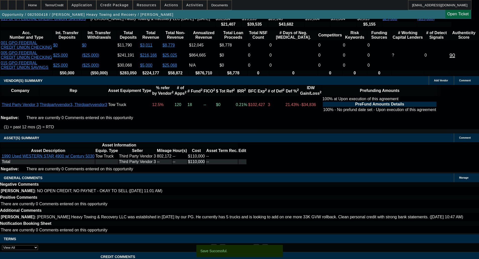
select select "0.1"
select select "0"
select select "2"
select select "0.1"
select select "4"
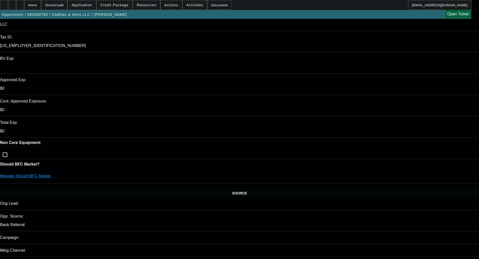
select select "0.15"
select select "2"
select select "0"
select select "6"
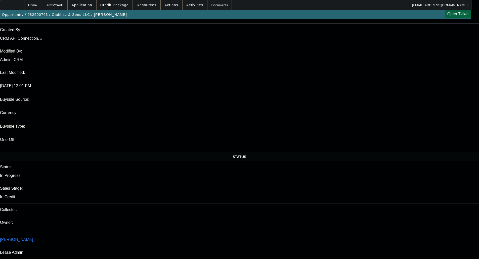
scroll to position [352, 0]
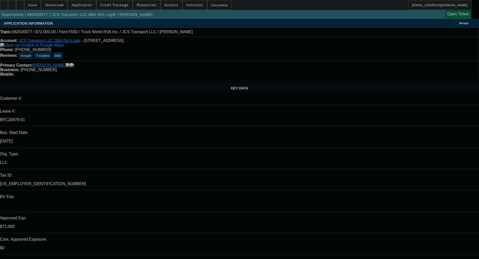
select select "0"
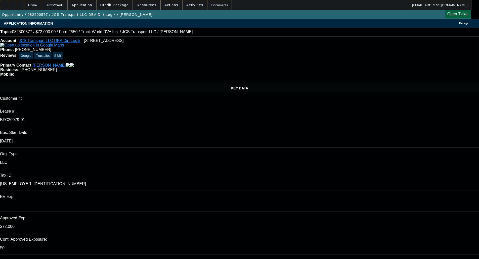
select select "0"
select select "6"
select select "0"
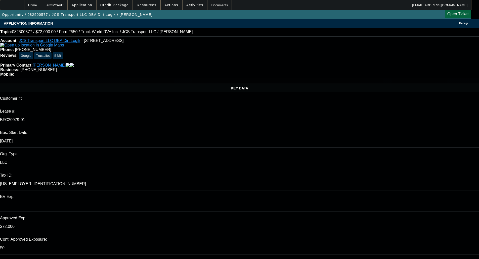
select select "6"
select select "0"
select select "6"
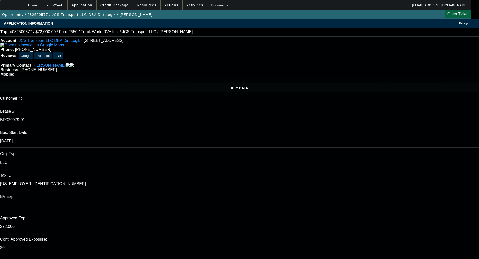
select select "0"
select select "6"
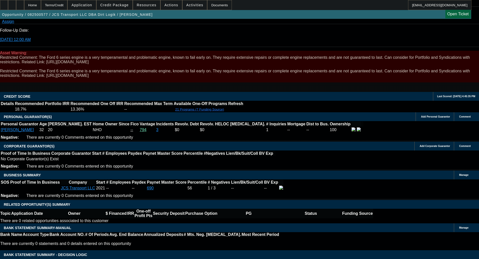
scroll to position [755, 0]
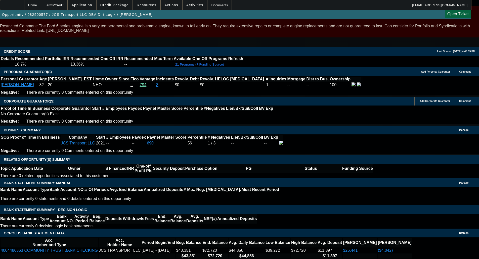
drag, startPoint x: 104, startPoint y: 107, endPoint x: 107, endPoint y: 105, distance: 3.8
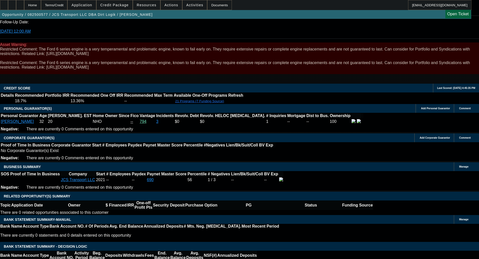
scroll to position [730, 0]
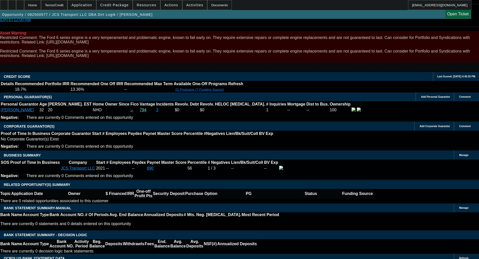
click at [117, 2] on span at bounding box center [115, 5] width 36 height 12
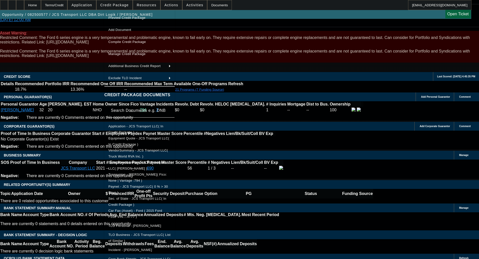
click at [143, 138] on span "Equipment Quote - JCS Transport LLC( In Credit Package )" at bounding box center [138, 142] width 61 height 10
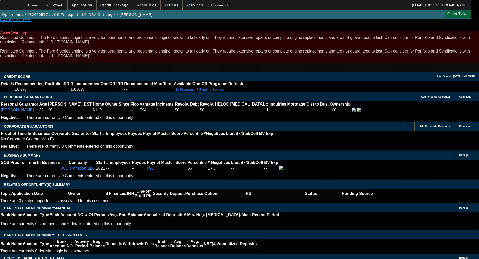
click at [119, 6] on span "Credit Package" at bounding box center [114, 5] width 28 height 4
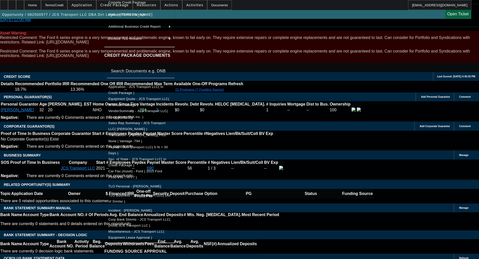
scroll to position [93, 0]
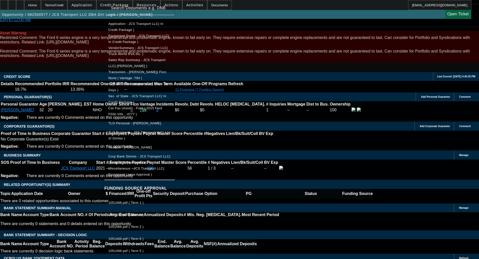
click at [144, 169] on span "Miscellaneous - JCS Transport LLC( Equipment Lease Approval )" at bounding box center [136, 172] width 56 height 10
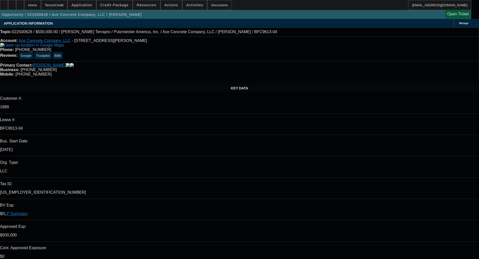
select select "0"
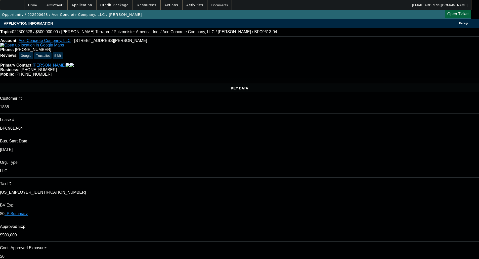
select select "0"
select select "3"
select select "0"
select select "6"
select select "0"
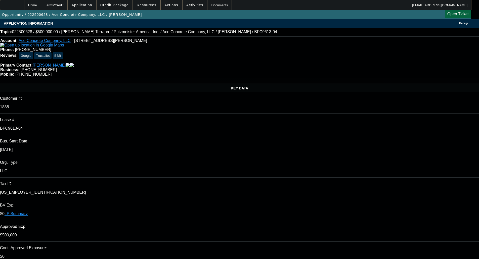
select select "0"
select select "3"
select select "0"
select select "6"
select select "0"
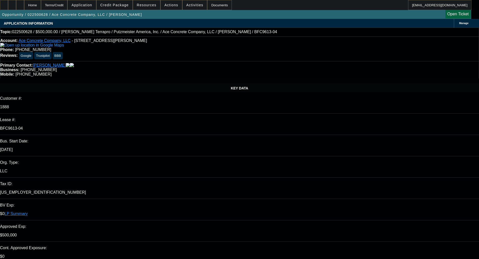
select select "2"
select select "0"
select select "6"
select select "0"
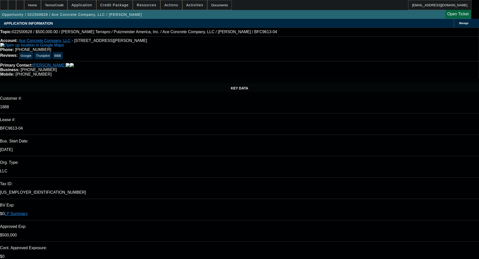
select select "2"
select select "0"
select select "6"
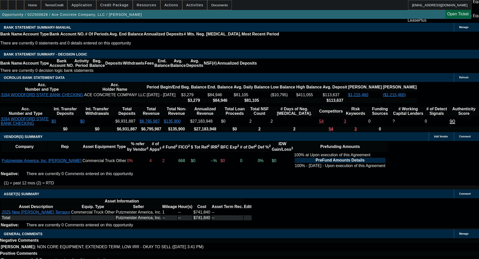
scroll to position [999, 0]
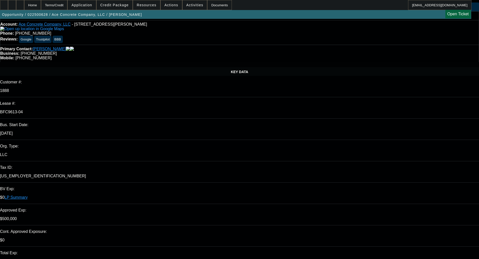
scroll to position [0, 0]
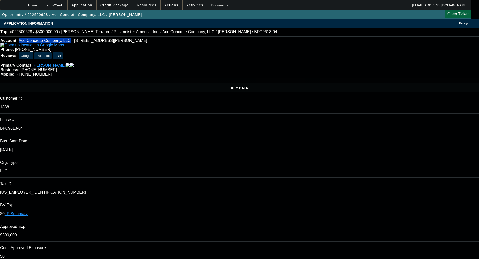
drag, startPoint x: 23, startPoint y: 40, endPoint x: 65, endPoint y: 40, distance: 41.5
click at [65, 40] on div "Account: Ace Concrete Company, LLC - [STREET_ADDRESS][PERSON_NAME]" at bounding box center [239, 42] width 479 height 9
copy link "Ace Concrete Company, LLC"
click at [101, 43] on span "- [STREET_ADDRESS][PERSON_NAME]" at bounding box center [109, 40] width 75 height 4
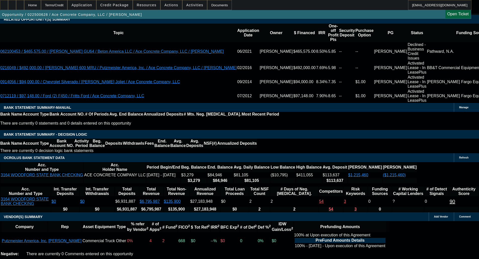
scroll to position [798, 0]
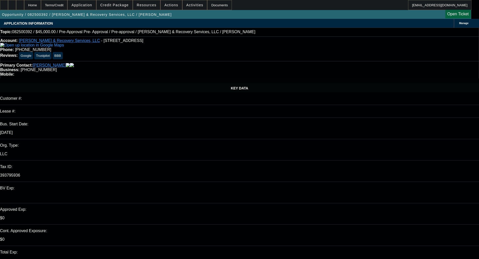
select select "0"
select select "0.1"
select select "4"
select select "0.1"
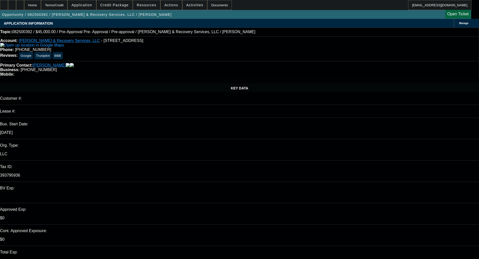
select select "2"
select select "0.1"
select select "4"
select select "0"
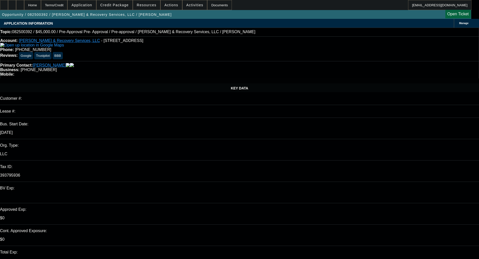
select select "0"
select select "0.1"
select select "4"
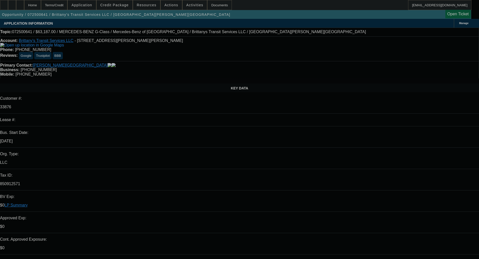
select select "0"
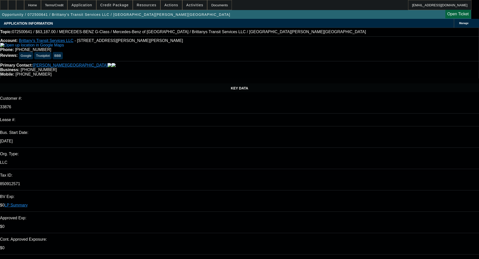
select select "0"
select select "6"
select select "0"
select select "2"
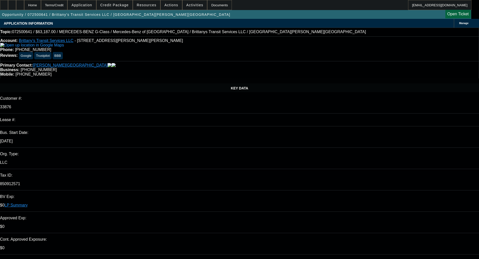
select select "0"
select select "6"
select select "0"
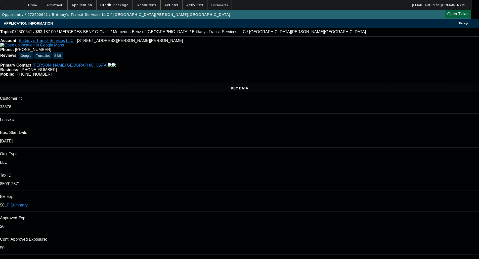
select select "6"
select select "0"
select select "6"
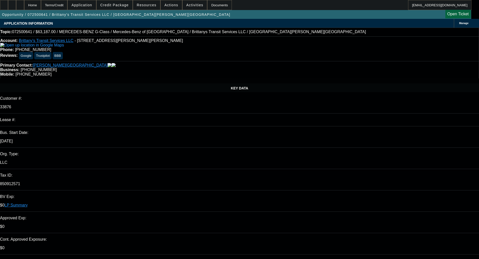
click at [121, 5] on span "Credit Package" at bounding box center [114, 5] width 28 height 4
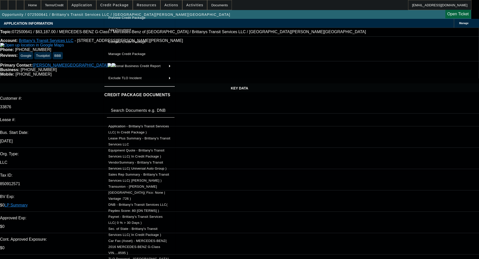
click at [136, 150] on span "Equipment Quote - Brittany's Transit Services LLC( In Credit Package )" at bounding box center [136, 154] width 56 height 10
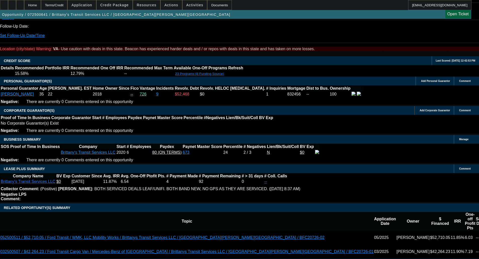
scroll to position [730, 0]
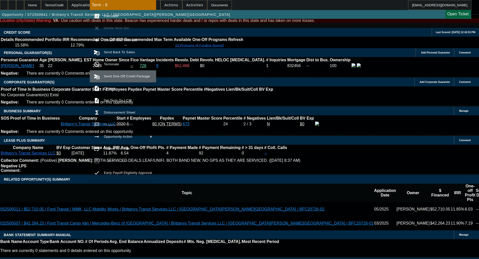
click at [109, 79] on span "Send One-Off Credit Package" at bounding box center [128, 76] width 48 height 6
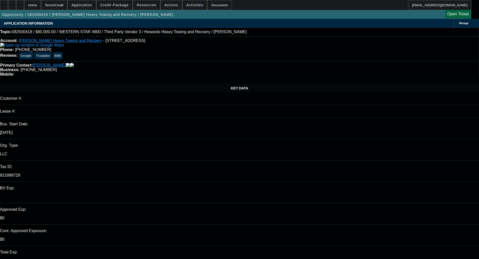
select select "0"
select select "2"
select select "0.1"
select select "4"
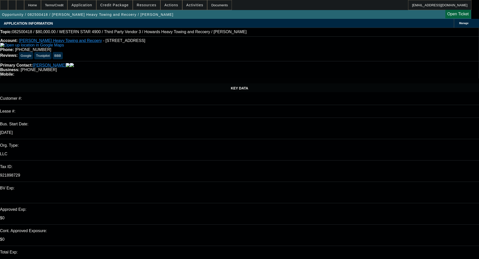
select select "0"
select select "2"
select select "0.1"
select select "4"
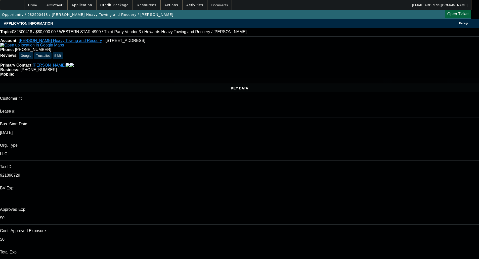
select select "0"
select select "2"
select select "0.1"
select select "4"
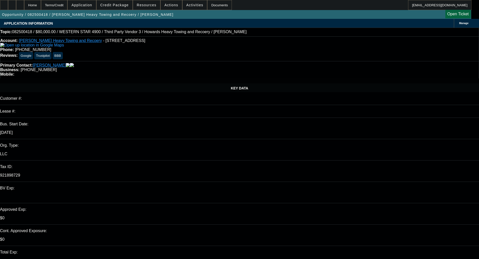
select select "0.1"
select select "0"
select select "2"
select select "0.1"
select select "4"
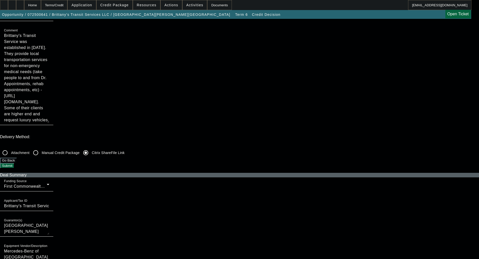
scroll to position [101, 0]
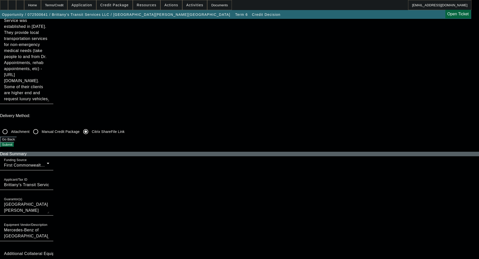
checkbox input "true"
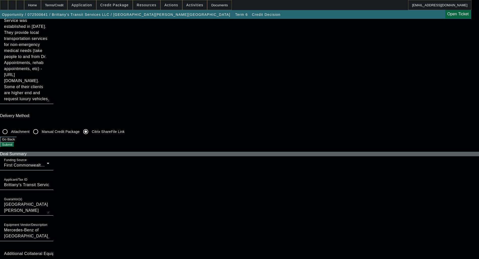
checkbox input "true"
checkbox input "false"
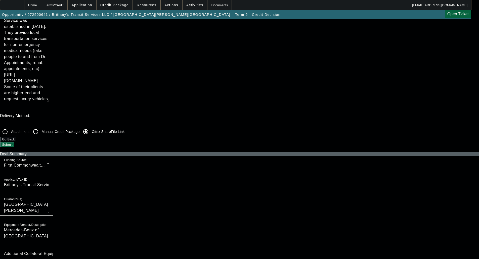
checkbox input "false"
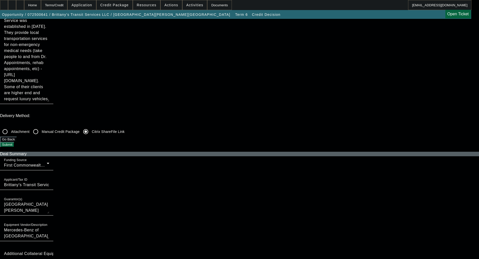
checkbox input "false"
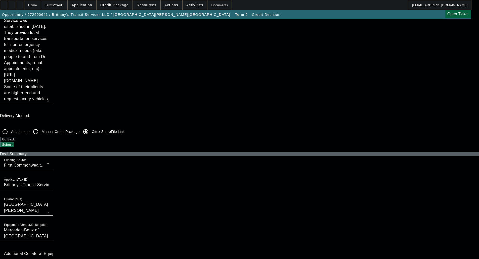
checkbox input "false"
drag, startPoint x: 204, startPoint y: 115, endPoint x: 223, endPoint y: 108, distance: 19.7
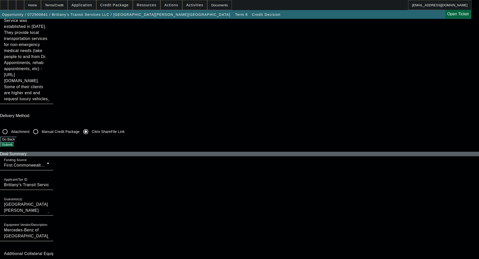
checkbox input "true"
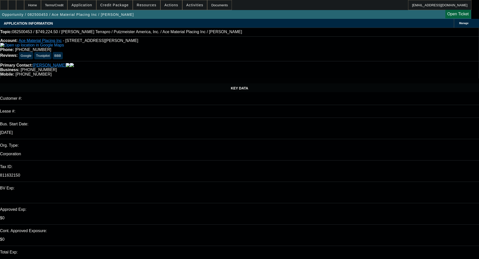
select select "0"
select select "6"
select select "0"
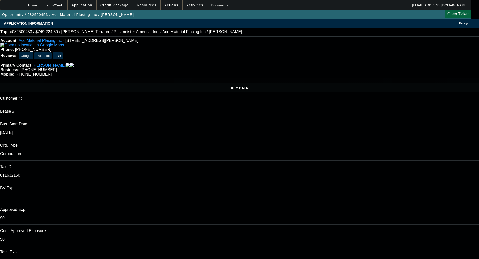
select select "0"
select select "6"
select select "0"
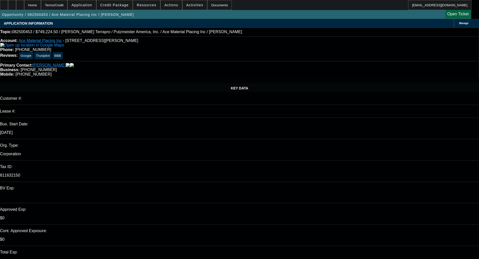
select select "0"
select select "6"
select select "0"
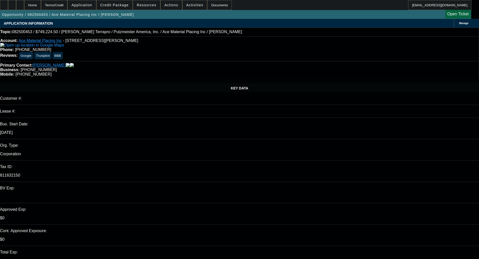
select select "6"
click at [116, 7] on span at bounding box center [115, 5] width 36 height 12
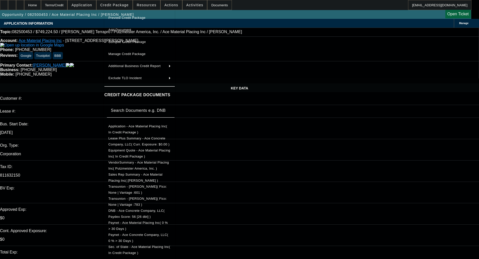
scroll to position [205, 0]
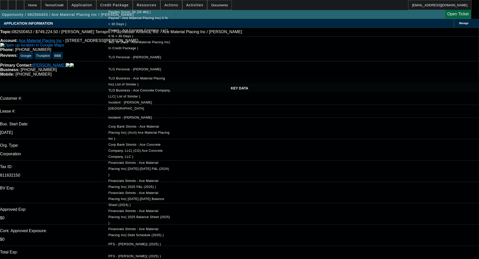
click at [165, 209] on span "Financials Stmnts - Ace Material Placing Inc( 2025 Balance Sheet (2025) )" at bounding box center [139, 217] width 62 height 16
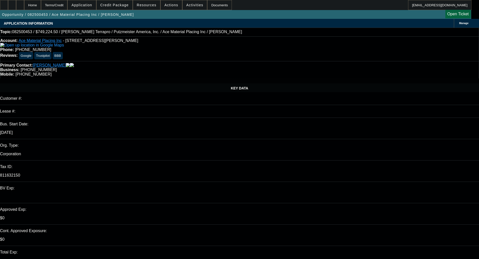
click at [116, 8] on span at bounding box center [115, 5] width 36 height 12
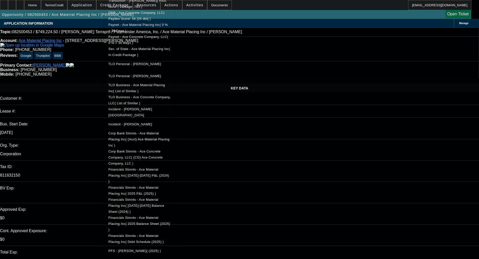
scroll to position [195, 0]
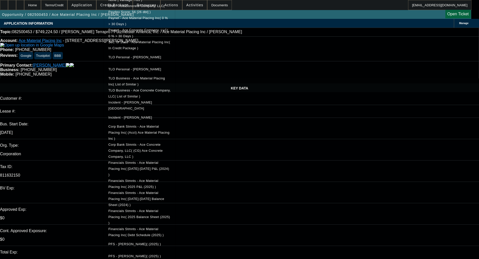
click at [164, 191] on span "Financials Stmnts - Ace Material Placing Inc( 2022-2024 Balance Sheet (2024) )" at bounding box center [136, 199] width 56 height 16
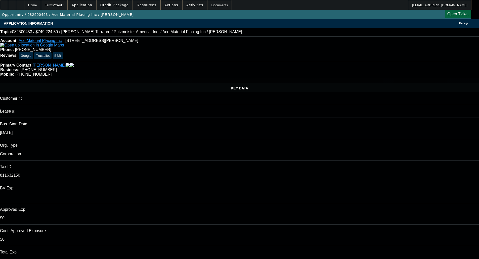
click at [116, 3] on span "Credit Package" at bounding box center [114, 5] width 28 height 4
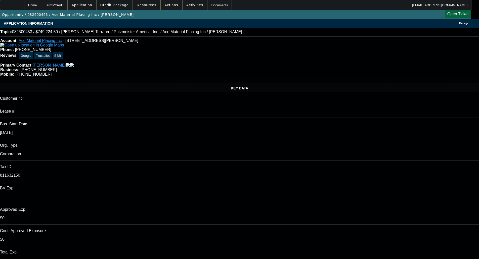
click at [120, 5] on span "Credit Package" at bounding box center [114, 5] width 28 height 4
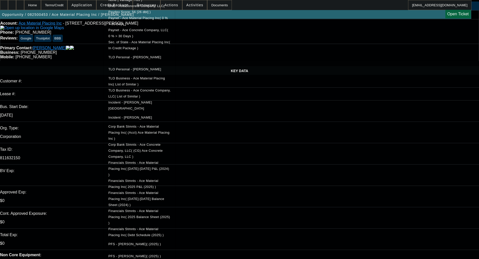
scroll to position [50, 0]
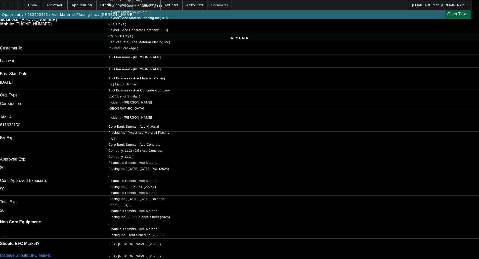
click at [140, 143] on span "Corp Bank Stmnts - Ace Concrete Company, LLC( (CG) Ace Concrete Company, LLC )" at bounding box center [135, 151] width 54 height 16
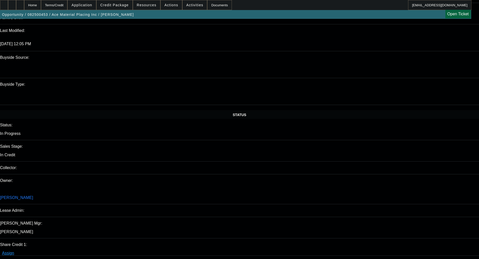
scroll to position [428, 0]
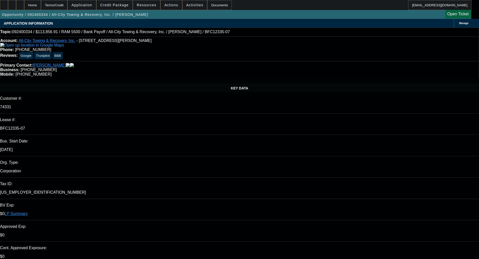
select select "0"
select select "6"
select select "0"
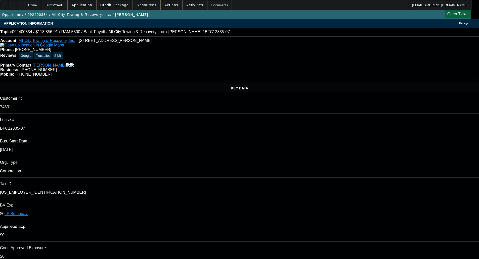
select select "0"
select select "6"
select select "0"
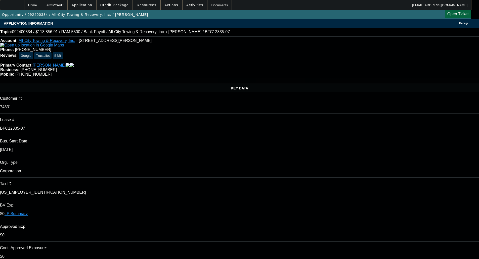
select select "0"
select select "6"
select select "0"
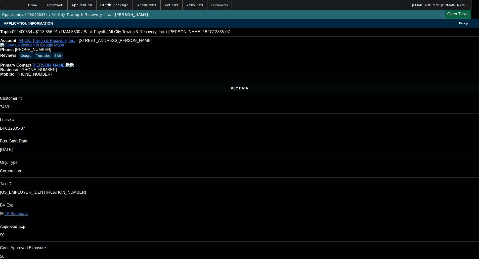
select select "6"
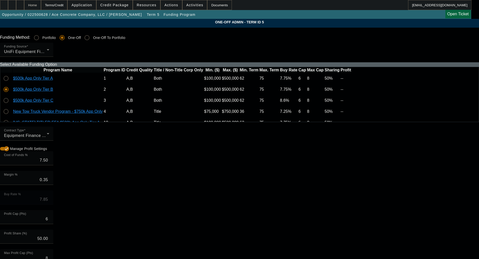
click at [41, 6] on div "Home" at bounding box center [32, 5] width 17 height 10
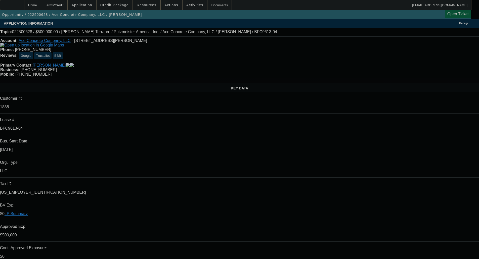
select select "0"
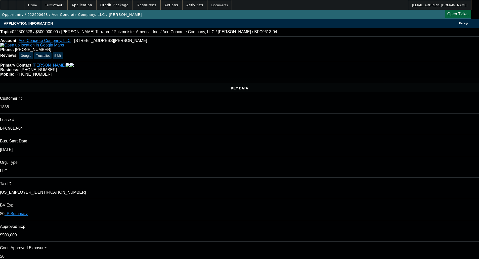
select select "0"
select select "3"
select select "0"
select select "6"
select select "0"
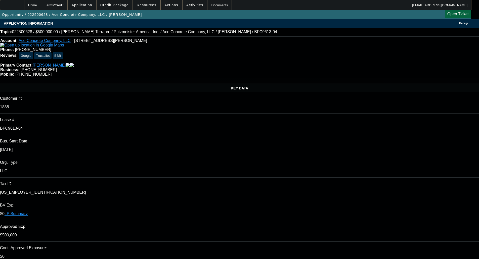
select select "0"
select select "3"
select select "0"
select select "6"
select select "0"
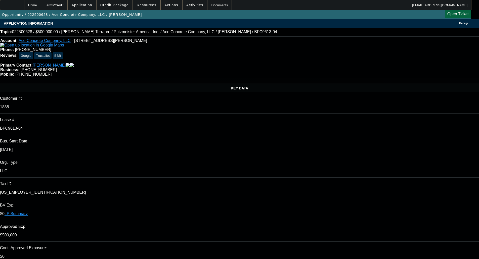
select select "2"
select select "0"
select select "6"
select select "0"
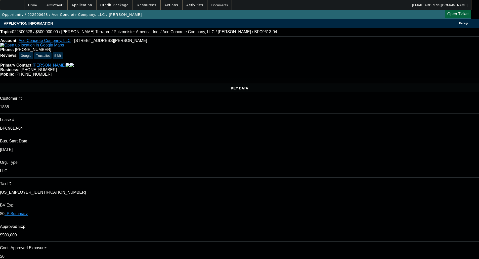
select select "2"
select select "0"
select select "6"
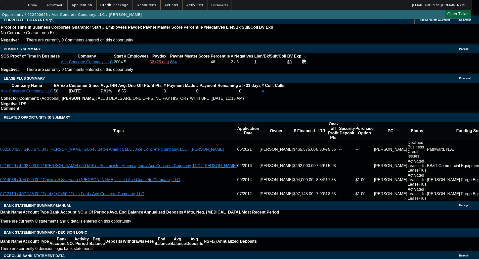
scroll to position [805, 0]
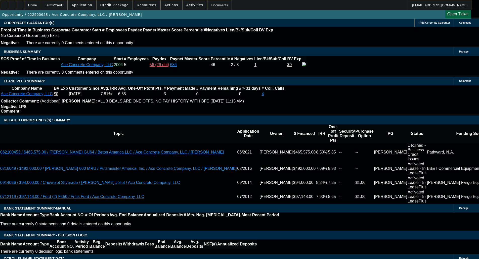
click at [112, 5] on span "Credit Package" at bounding box center [114, 5] width 28 height 4
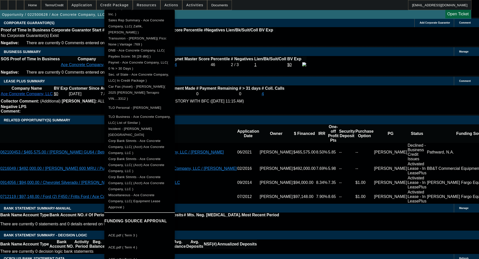
scroll to position [167, 0]
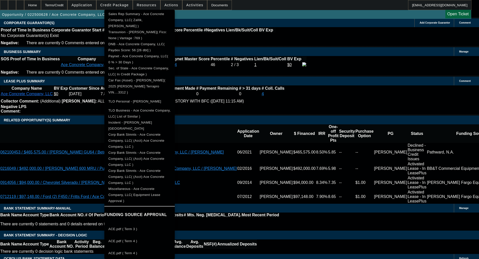
click at [76, 94] on div at bounding box center [239, 129] width 479 height 259
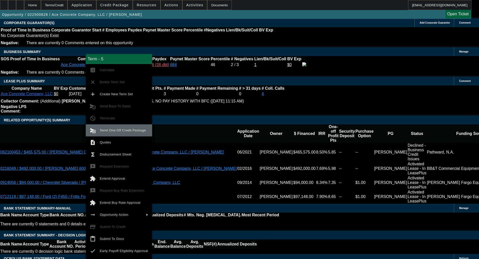
drag, startPoint x: 115, startPoint y: 139, endPoint x: 112, endPoint y: 132, distance: 7.8
click at [112, 132] on div "Term - 5 calculate Calculate clear Delete Term Set add Create New Term Set canc…" at bounding box center [119, 156] width 66 height 205
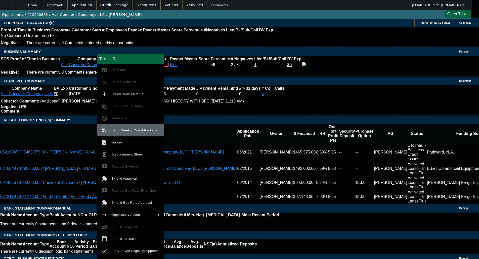
click at [119, 134] on button "send_and_archive Send One-Off Credit Package" at bounding box center [130, 131] width 66 height 12
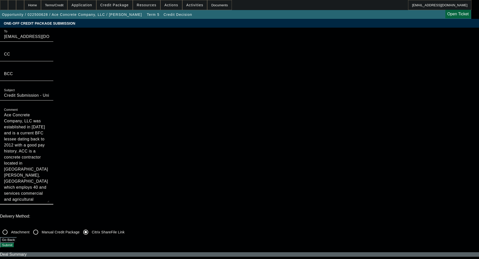
drag, startPoint x: 257, startPoint y: 90, endPoint x: 256, endPoint y: 133, distance: 43.3
click at [53, 133] on mat-form-field "Comment Ace Concrete Company, LLC was established in 2004 and is a current BFC …" at bounding box center [26, 158] width 53 height 104
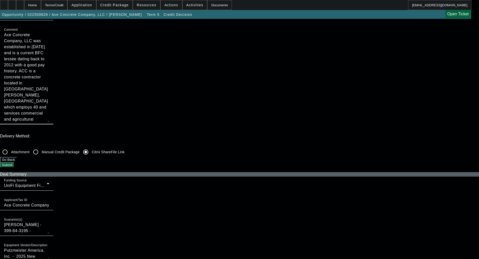
scroll to position [75, 0]
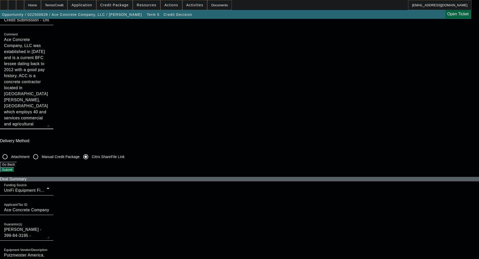
type textarea "Ace Concrete Company, LLC was established in 2004 and is a current BFC lessee d…"
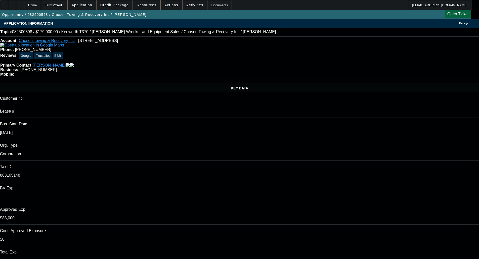
select select "0"
select select "6"
select select "0"
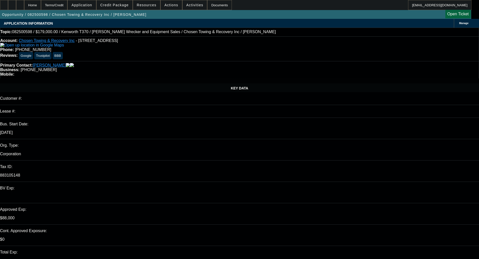
select select "2"
select select "0.1"
select select "4"
select select "0"
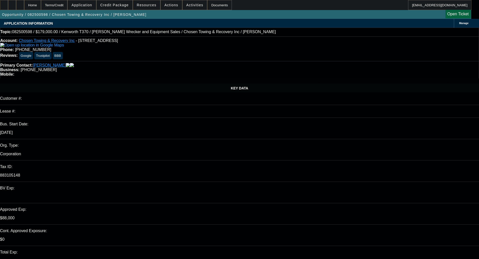
select select "2"
select select "0.1"
select select "4"
select select "0"
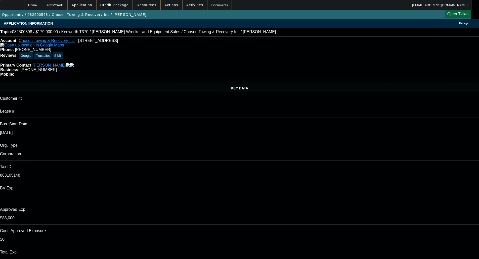
select select "2"
select select "0.1"
select select "4"
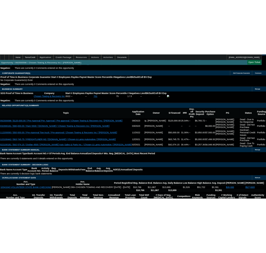
scroll to position [805, 0]
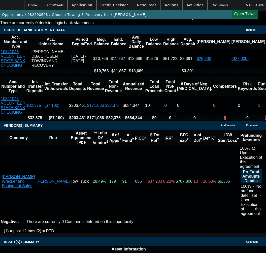
scroll to position [1107, 0]
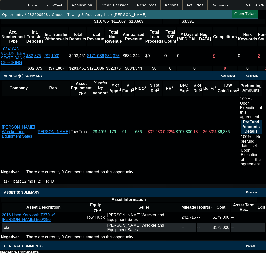
drag, startPoint x: 97, startPoint y: 88, endPoint x: 99, endPoint y: 92, distance: 4.1
select select "5"
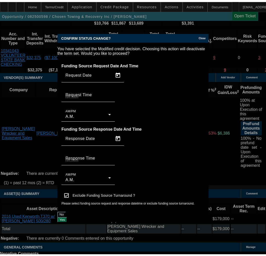
scroll to position [0, 0]
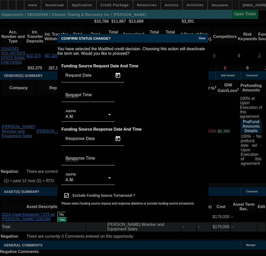
click at [67, 217] on button "Yes" at bounding box center [62, 219] width 10 height 5
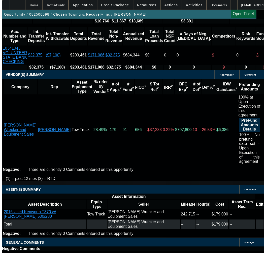
scroll to position [1107, 0]
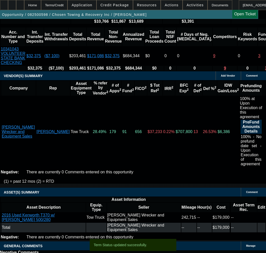
select select "0"
select select "6"
select select "0"
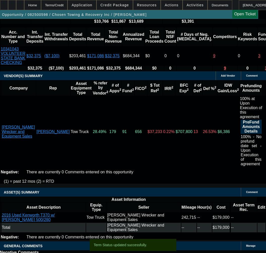
select select "0"
select select "6"
select select "0"
select select "2"
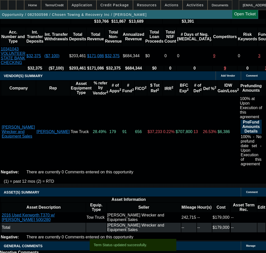
select select "2"
select select "0.1"
select select "4"
select select "0"
select select "2"
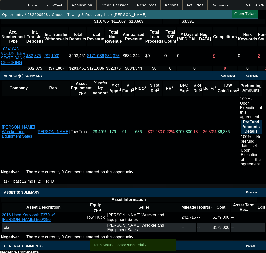
select select "2"
select select "0.1"
select select "4"
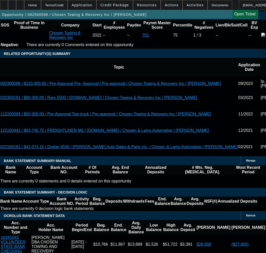
scroll to position [891, 0]
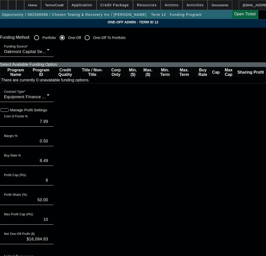
paste input "2109107586"
type input "2109107586"
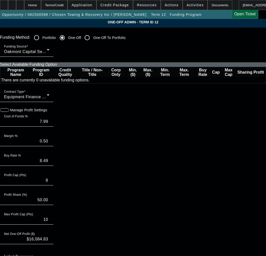
paste input "2109107586"
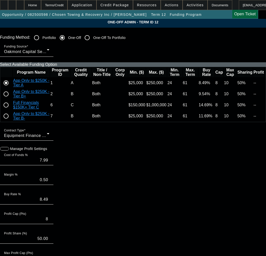
type input "2109107586"
click at [11, 99] on input "radio" at bounding box center [6, 94] width 10 height 10
radio input "true"
type input "8.99"
type input "0.55"
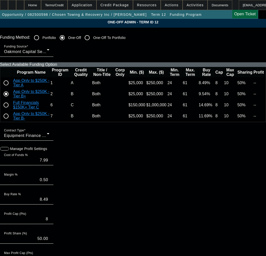
type input "9.54"
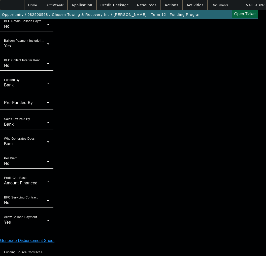
scroll to position [414, 0]
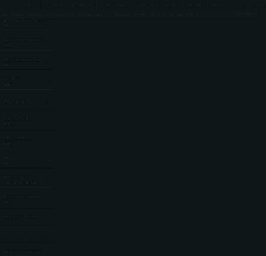
type input "7.99"
type input "0.50"
type input "8.49"
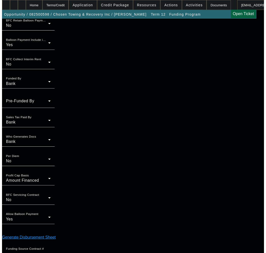
scroll to position [0, 0]
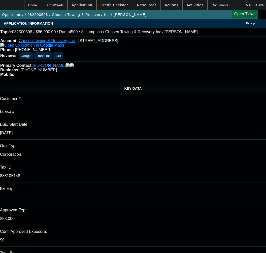
select select "0"
select select "6"
select select "0"
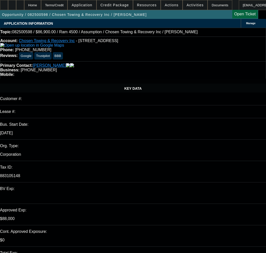
select select "0"
select select "6"
select select "0"
select select "2"
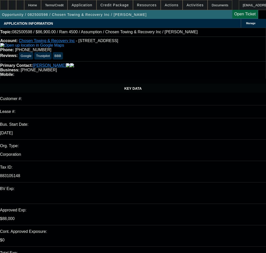
select select "2"
select select "0.1"
select select "4"
select select "0"
select select "2"
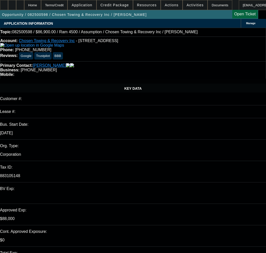
select select "2"
select select "0.1"
select select "4"
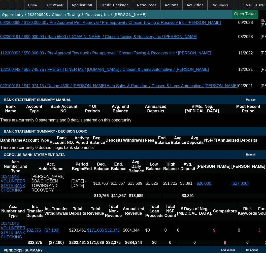
scroll to position [1057, 0]
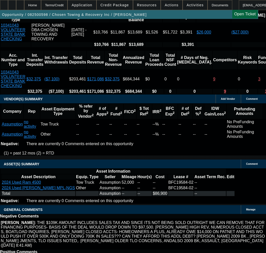
select select "9"
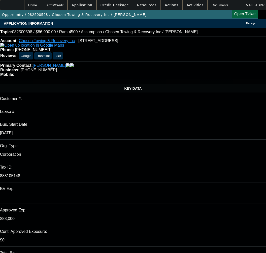
type input "12/1/2025"
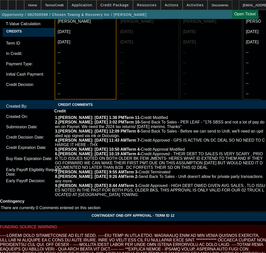
scroll to position [1761, 0]
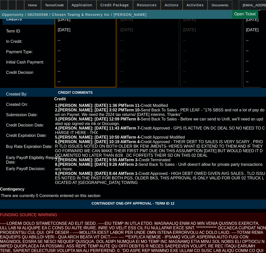
paste textarea "Equipment Price"
paste textarea "Max Term"
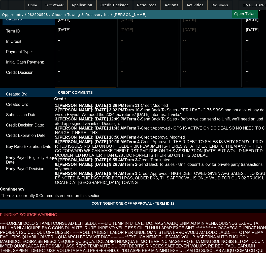
paste textarea "‘B+’ profile"
drag, startPoint x: 149, startPoint y: 121, endPoint x: 149, endPoint y: 125, distance: 3.3
paste textarea "Contract Type: Equipment EFA"
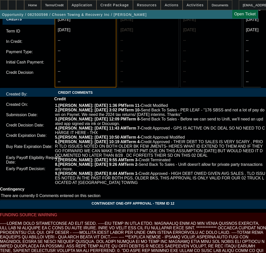
paste textarea "Used 2016 Kenworth T370 Tow Truck"
type textarea "APPROVED BY OAKMONT - Equipment Price $179,000.00; Max Term 60; ‘B+’ profile; C…"
paste textarea "Equipment Storage Location"
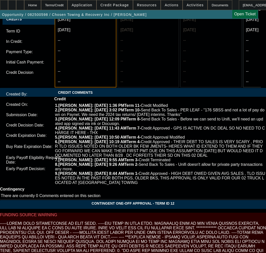
paste textarea "DL Front/Back"
paste textarea "Need Joshua Graves citezenship"
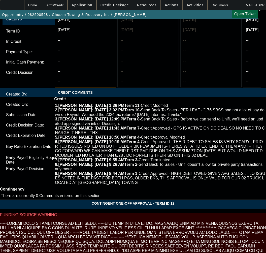
paste textarea "Invoice"
paste textarea "Verify Joshua Graves' address and phone # - newer record found/ mobile account …"
paste textarea "Need email and DOB for Joshua"
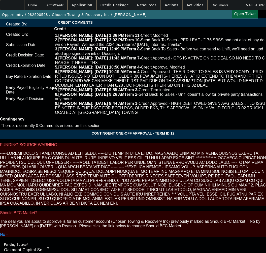
scroll to position [1837, 0]
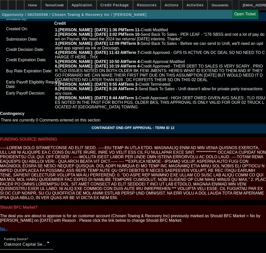
type textarea "CONTINGENT ON Equipment Storage Location; DL Front/Back; Need Joshua Graves cit…"
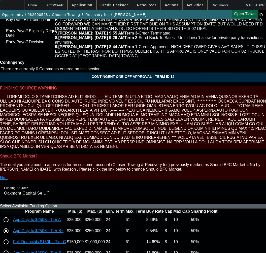
scroll to position [1928, 0]
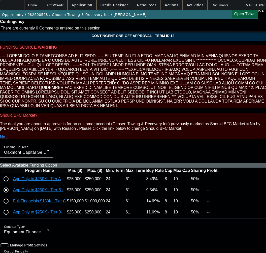
type input "09:50"
type input "01:24"
click at [36, 147] on span "2" at bounding box center [38, 148] width 9 height 9
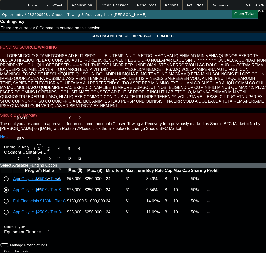
type input "9/2/2025"
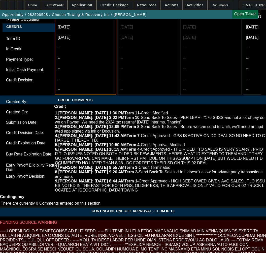
scroll to position [1752, 0]
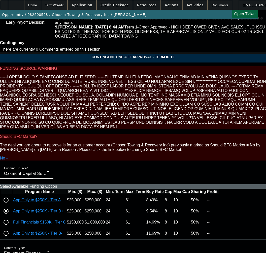
scroll to position [1928, 0]
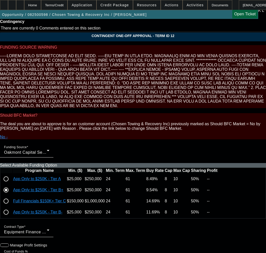
type textarea "CONTINGENT ON Equipment Storage Location; DL Front/Back; Need PGs citezenship; …"
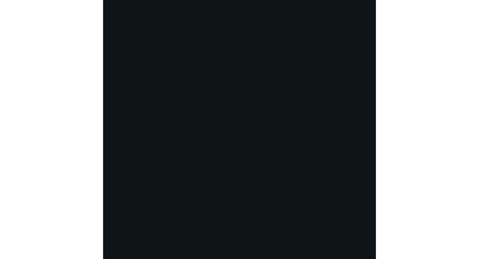
scroll to position [990, 0]
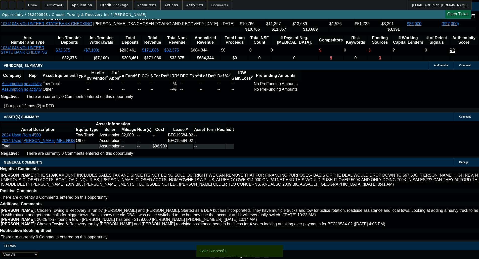
select select "0"
select select "6"
select select "0"
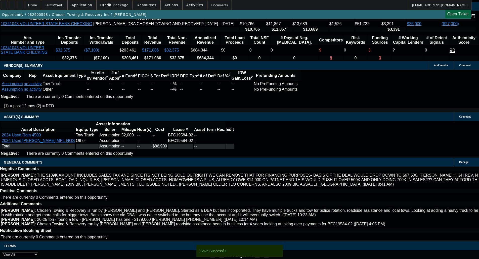
select select "0"
select select "6"
select select "0"
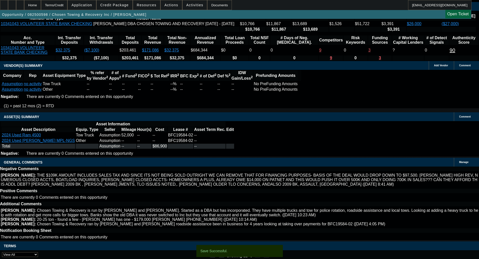
select select "0"
select select "6"
select select "0"
select select "2"
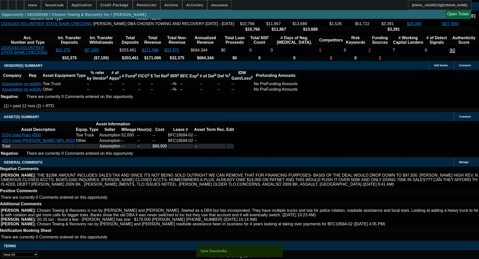
select select "0.1"
select select "4"
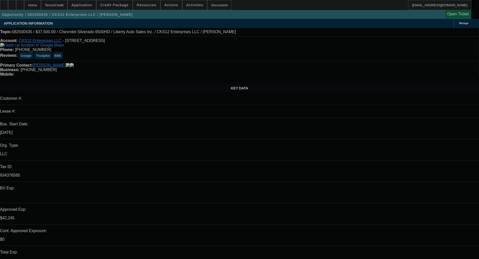
select select "0"
select select "2"
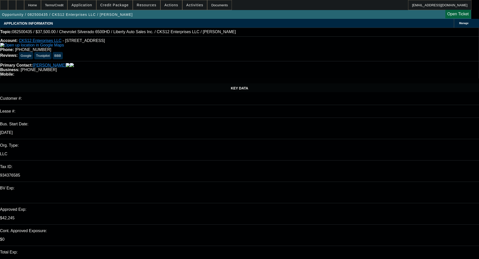
select select "0.1"
select select "4"
select select "0"
select select "2"
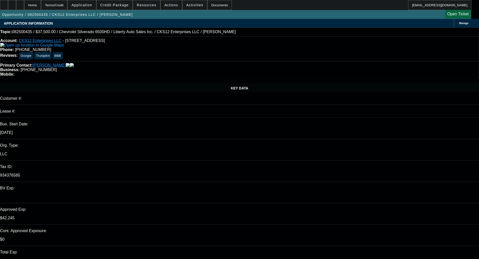
select select "0.1"
select select "4"
select select "0.1"
select select "0"
select select "3"
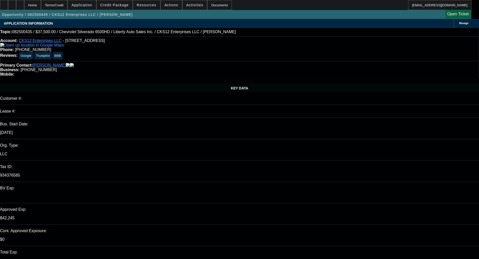
select select "0.1"
select select "4"
select select "0"
select select "2"
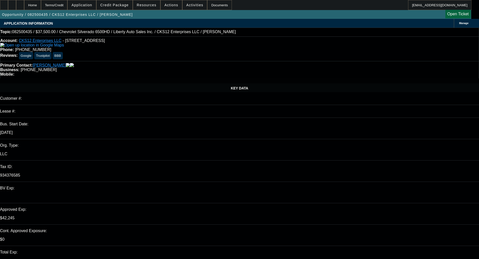
select select "0.1"
select select "4"
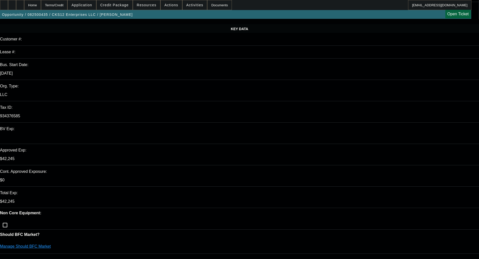
scroll to position [75, 0]
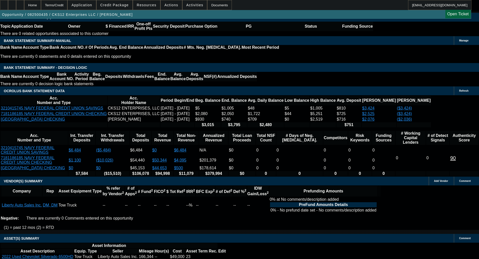
scroll to position [782, 0]
